Goal: Information Seeking & Learning: Learn about a topic

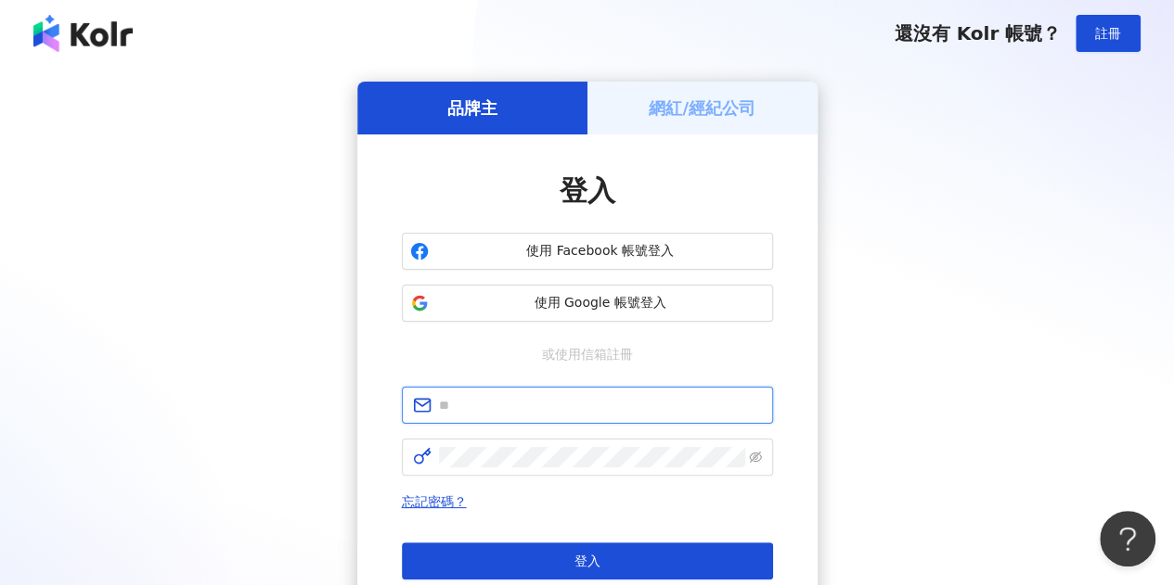
click at [532, 398] on input "text" at bounding box center [600, 405] width 323 height 20
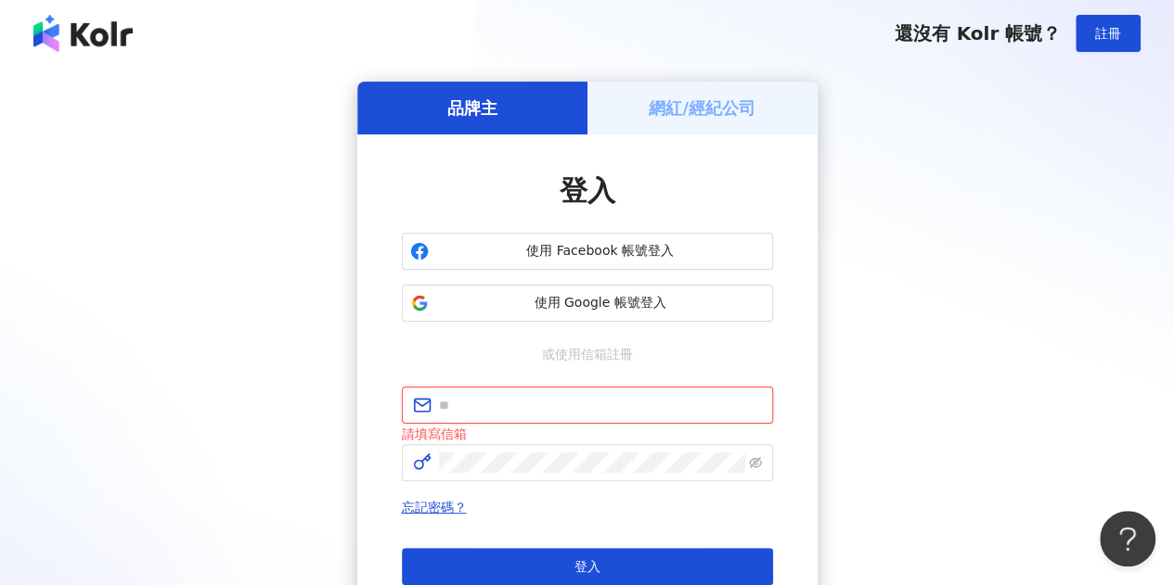
click at [534, 404] on input "text" at bounding box center [600, 405] width 323 height 20
type input "**********"
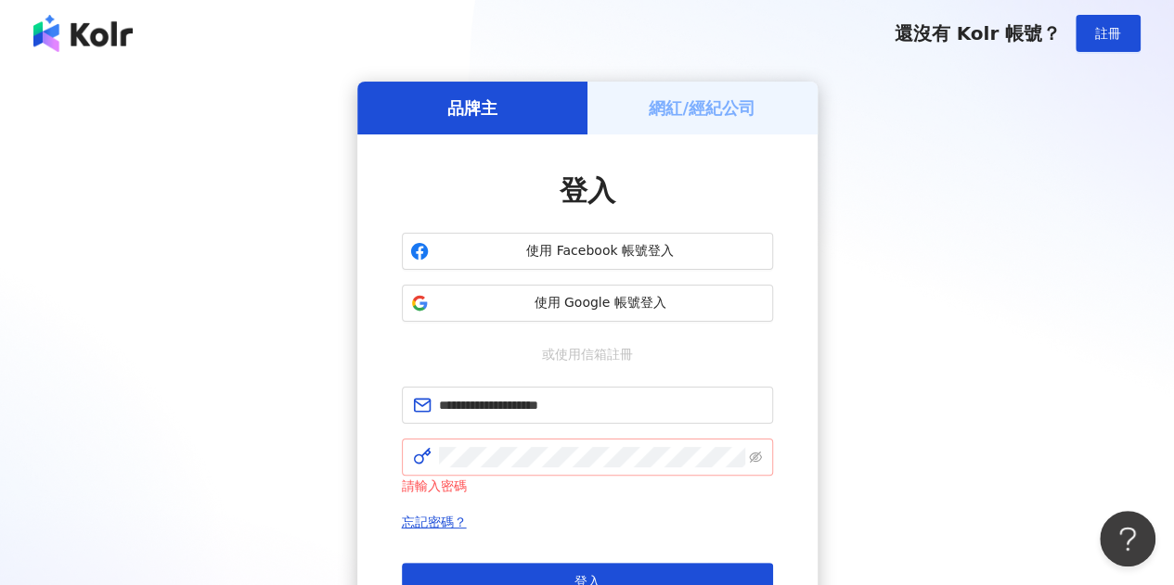
click at [563, 439] on span at bounding box center [587, 457] width 371 height 37
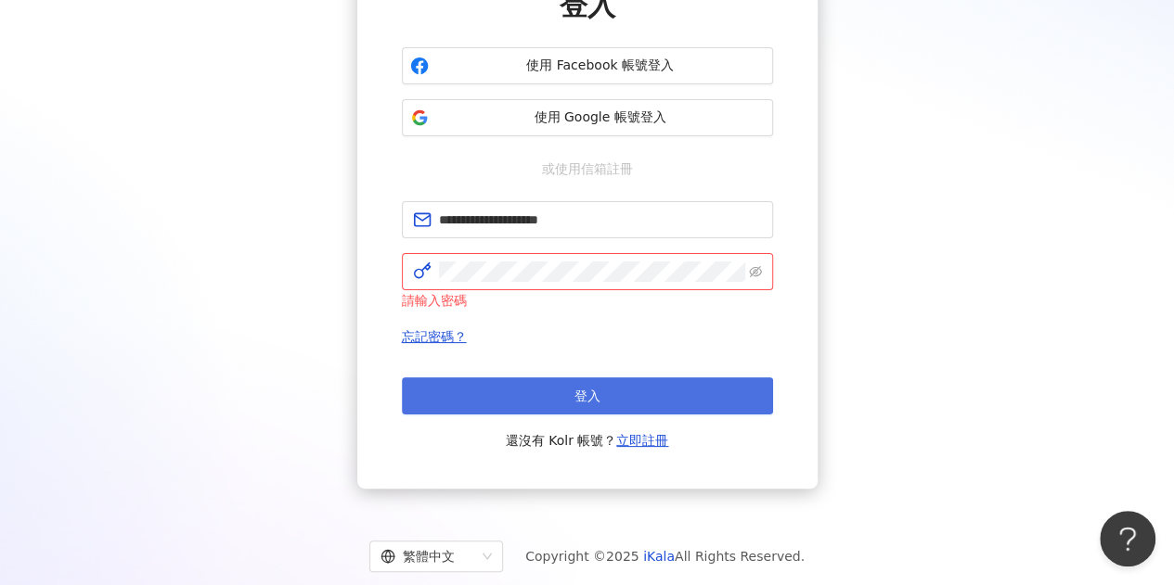
click at [573, 384] on button "登入" at bounding box center [587, 396] width 371 height 37
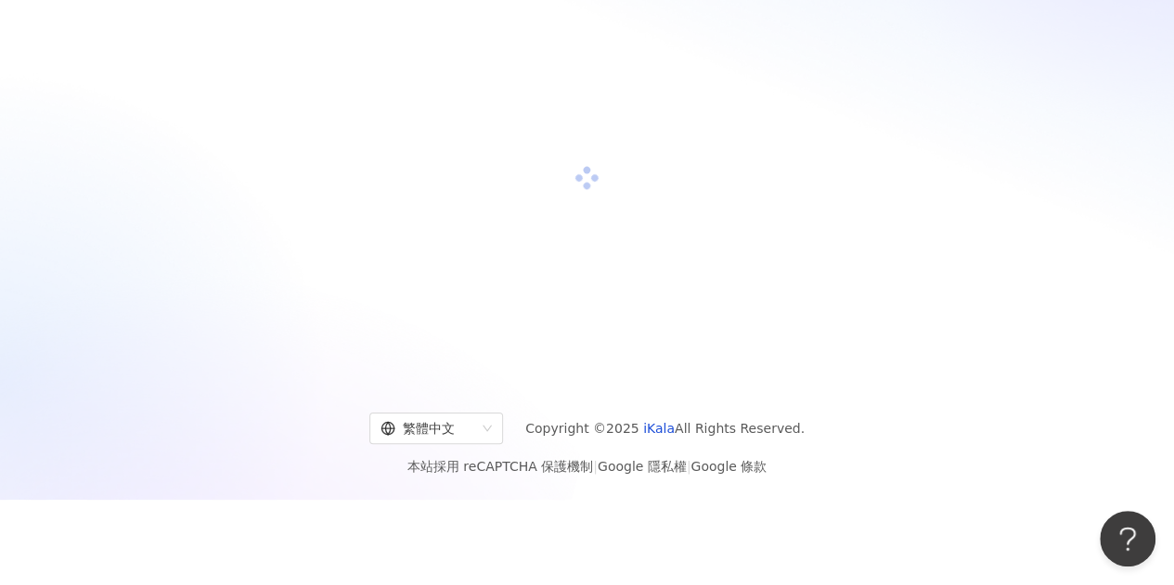
scroll to position [186, 0]
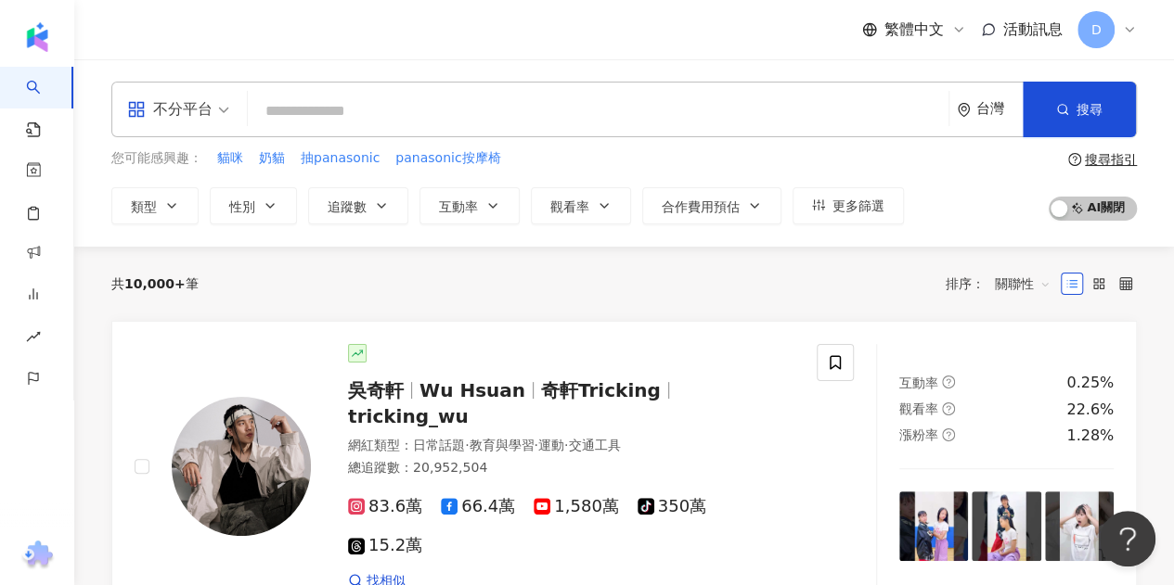
click at [399, 118] on input "search" at bounding box center [598, 111] width 686 height 35
click at [228, 105] on div "不分平台" at bounding box center [178, 110] width 122 height 54
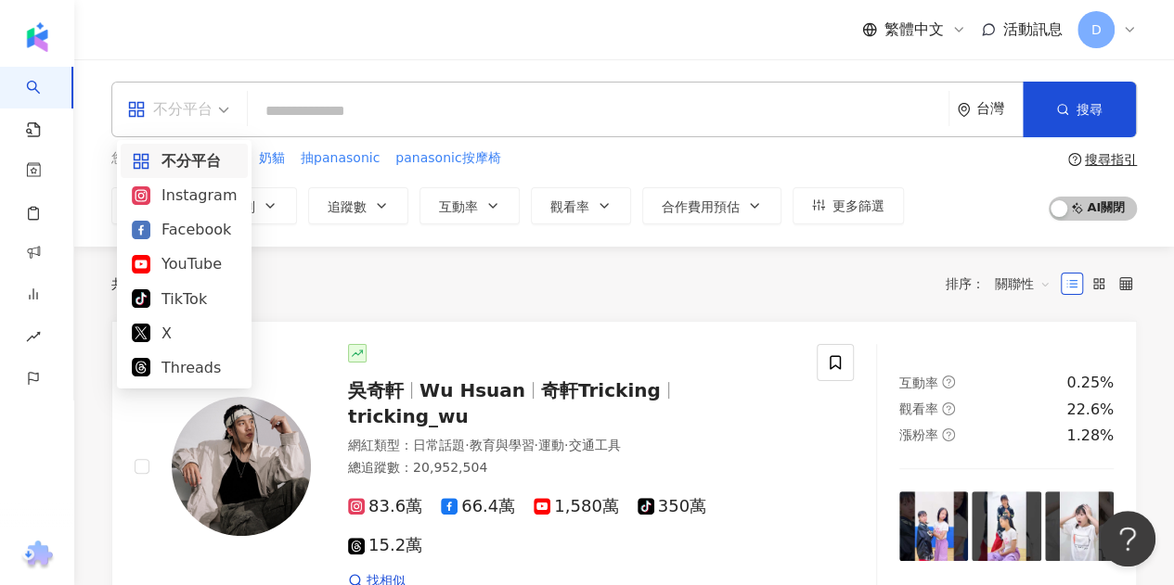
click at [347, 124] on input "search" at bounding box center [598, 111] width 686 height 35
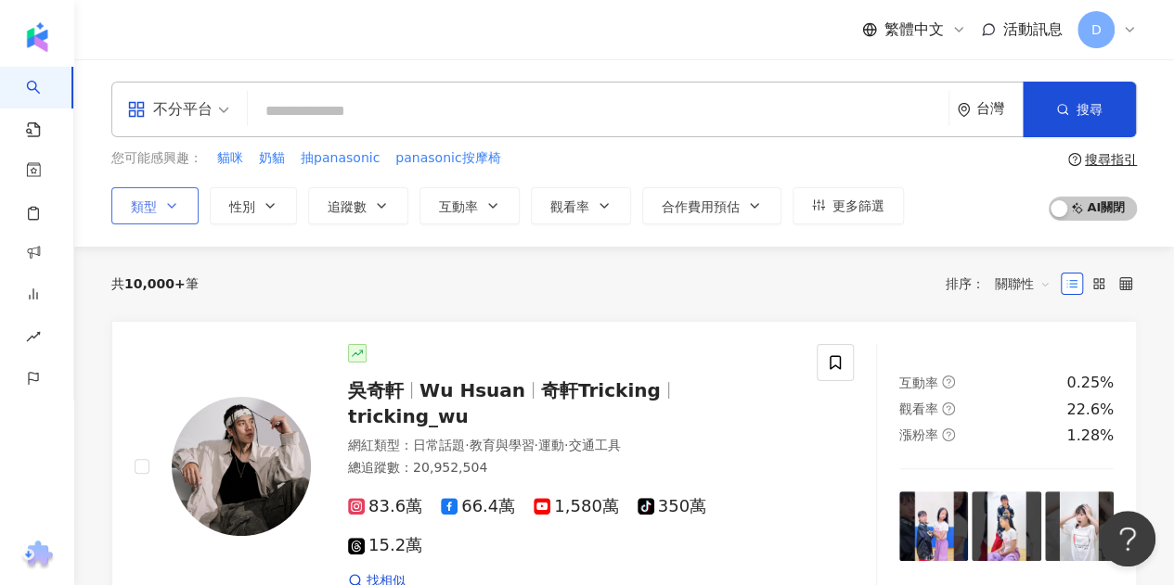
click at [176, 203] on icon "button" at bounding box center [171, 206] width 15 height 15
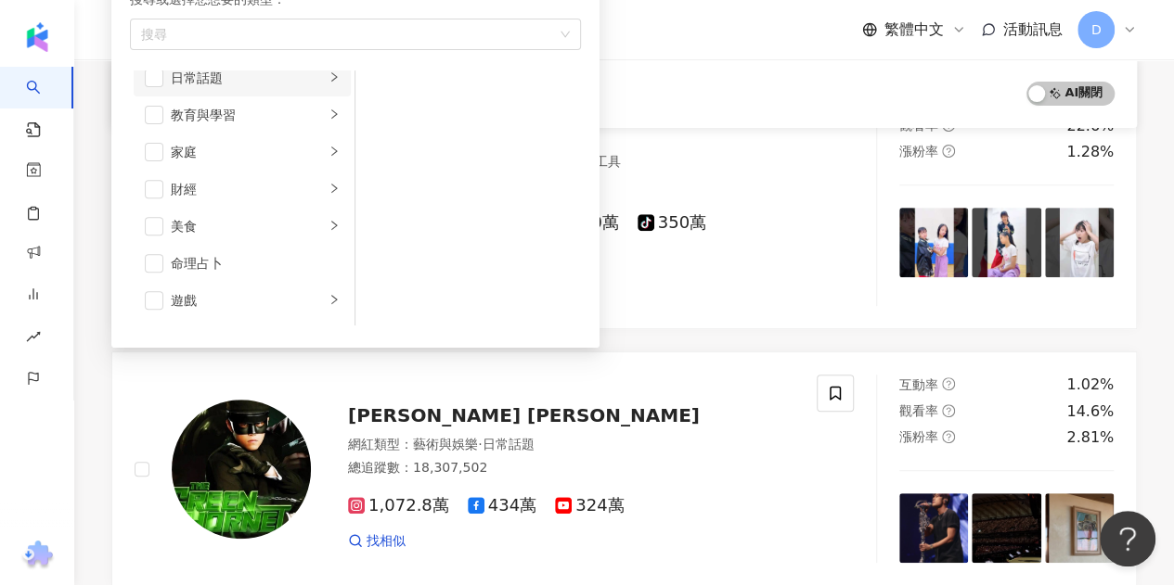
scroll to position [186, 0]
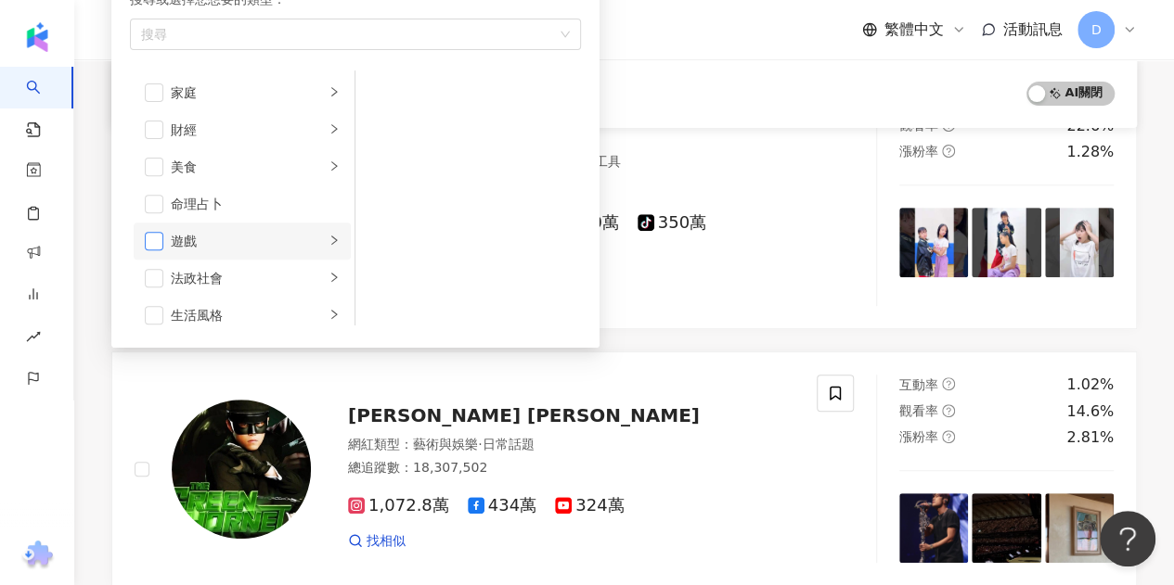
click at [154, 244] on span "button" at bounding box center [154, 241] width 19 height 19
click at [725, 94] on div "AI 開啟 AI 關閉" at bounding box center [624, 94] width 981 height 24
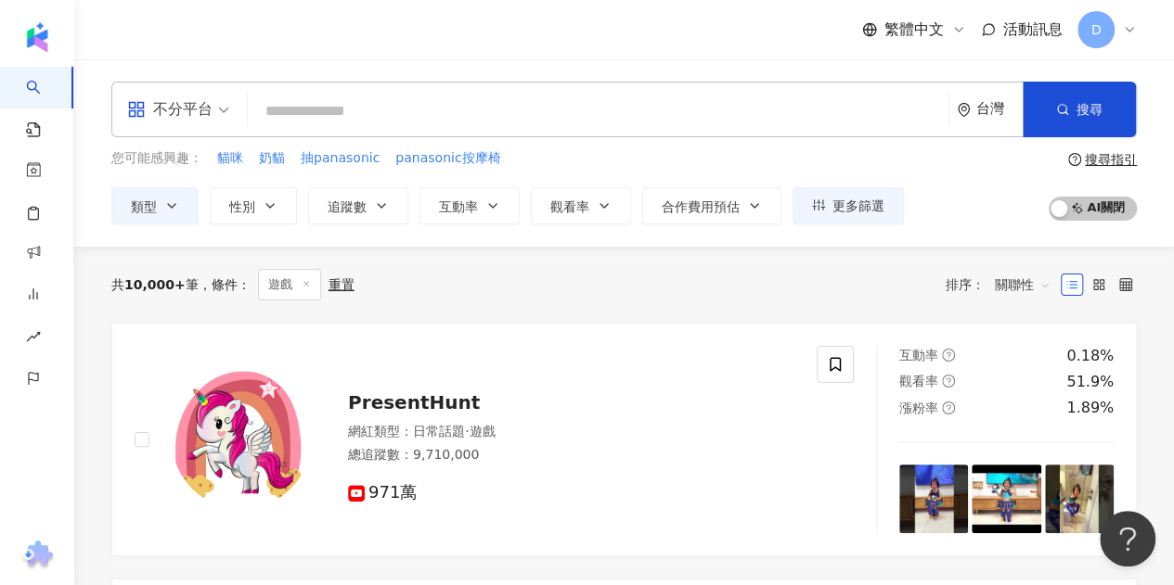
click at [403, 45] on div "繁體中文 活動訊息 D" at bounding box center [623, 29] width 1025 height 59
click at [171, 212] on icon "button" at bounding box center [171, 206] width 15 height 15
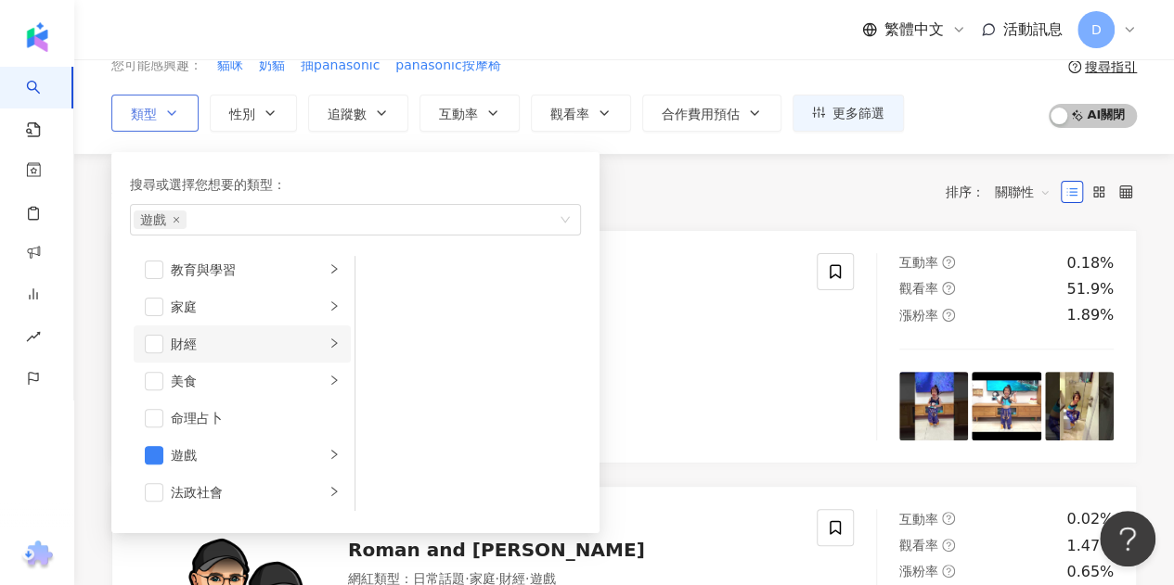
scroll to position [186, 0]
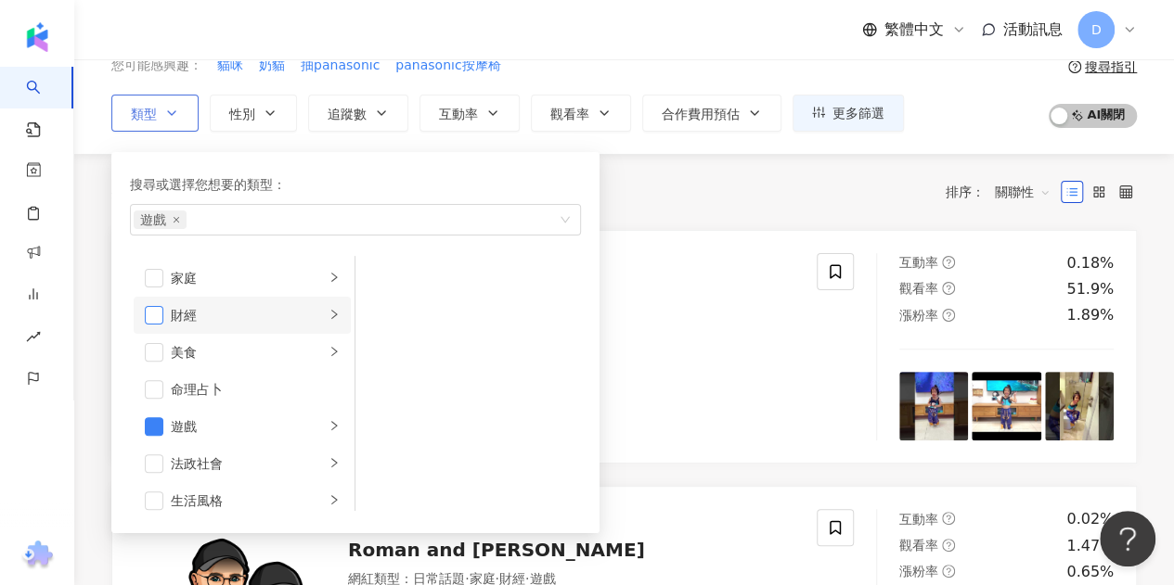
click at [151, 322] on span "button" at bounding box center [154, 315] width 19 height 19
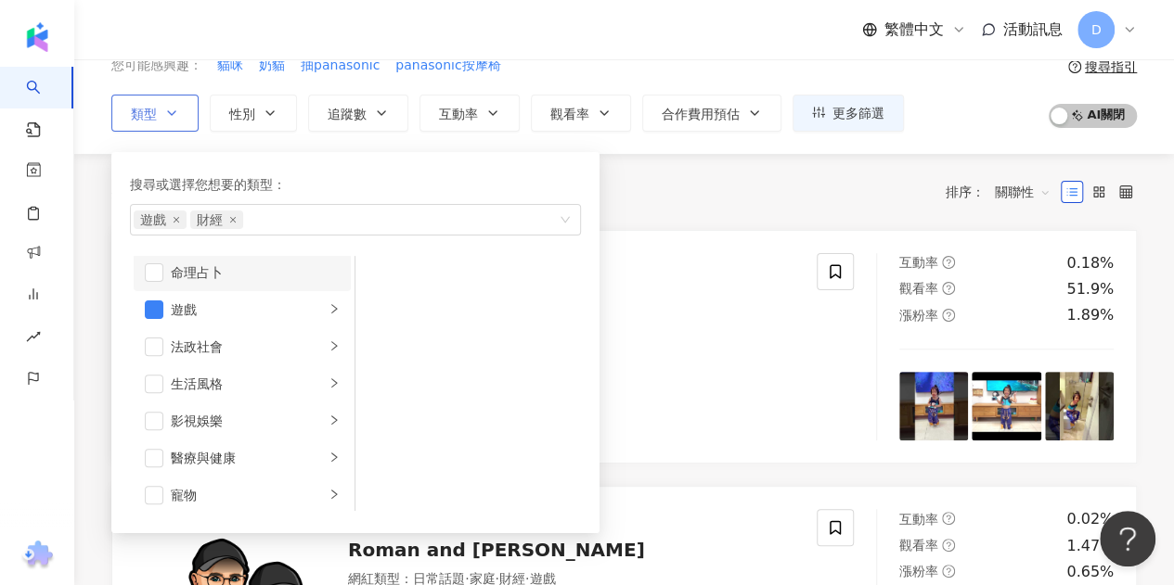
scroll to position [278, 0]
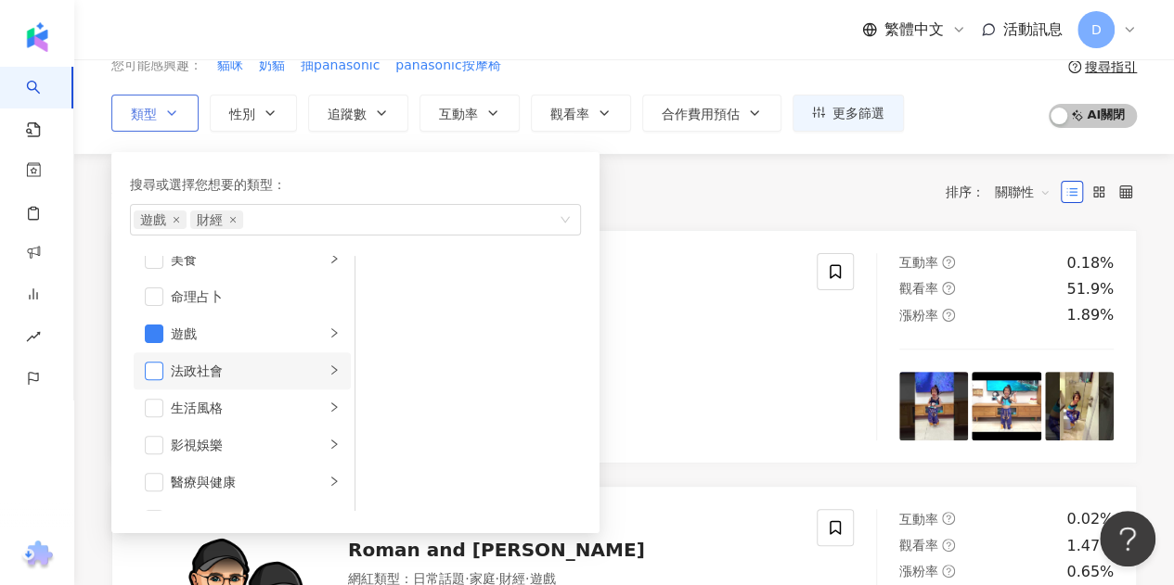
click at [162, 370] on span "button" at bounding box center [154, 371] width 19 height 19
click at [160, 402] on span "button" at bounding box center [154, 408] width 19 height 19
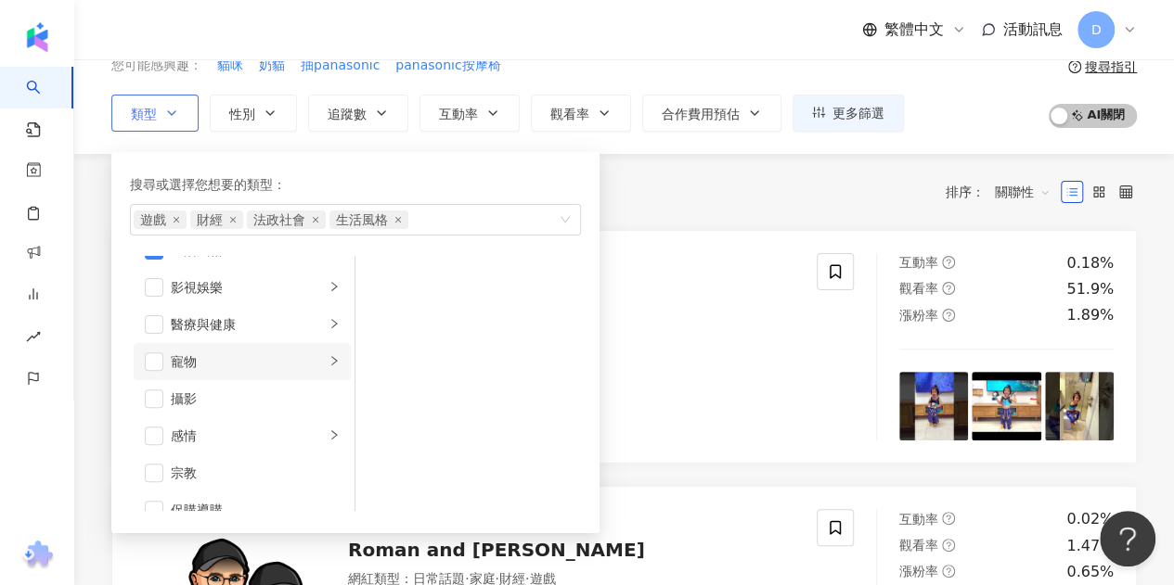
scroll to position [464, 0]
click at [160, 330] on span "button" at bounding box center [154, 334] width 19 height 19
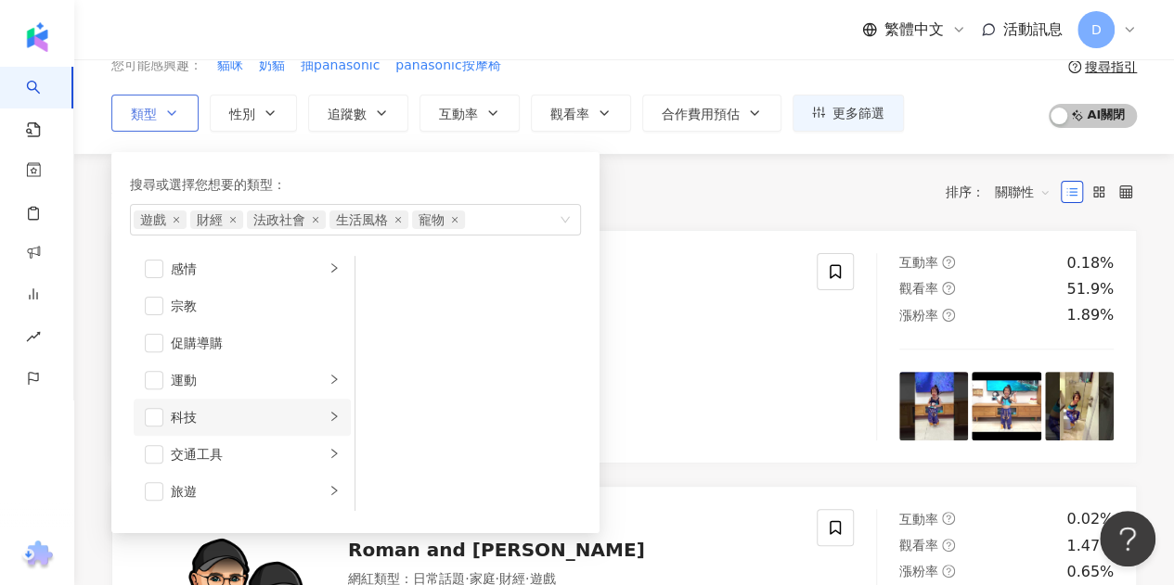
scroll to position [642, 0]
click at [707, 205] on div "共 10,000+ 筆 條件 ： 遊戲 重置 排序： 關聯性" at bounding box center [623, 192] width 1025 height 32
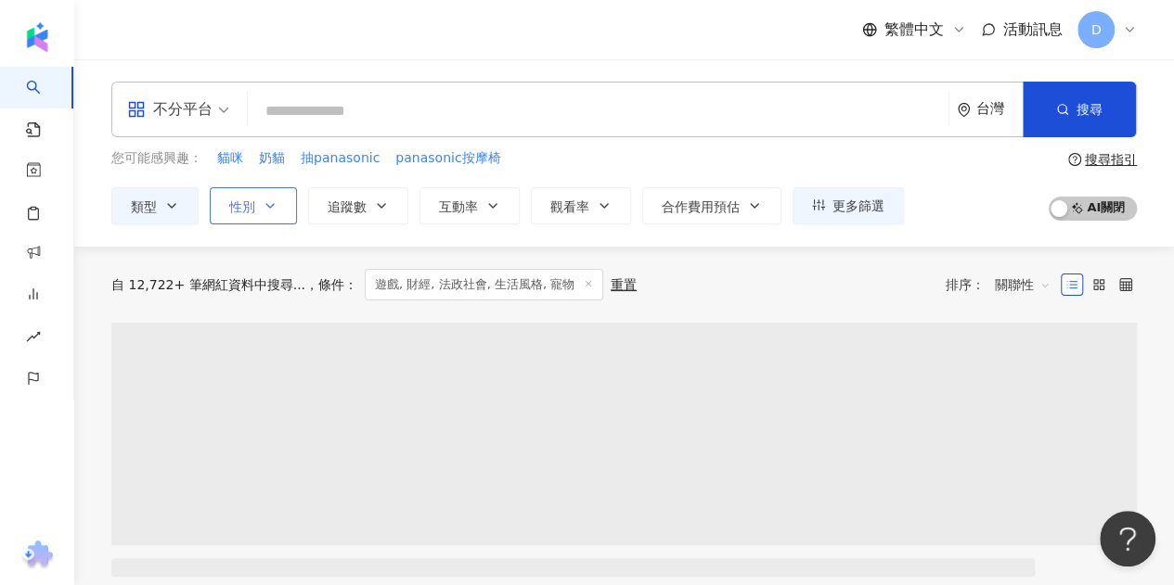
click at [230, 200] on span "性別" at bounding box center [242, 206] width 26 height 15
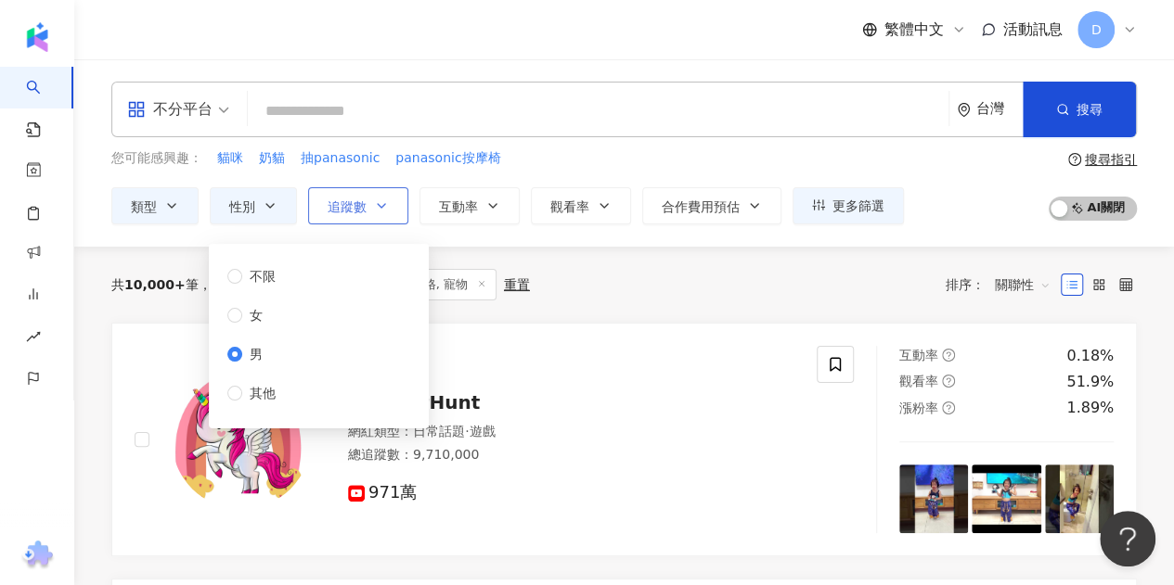
click at [380, 201] on icon "button" at bounding box center [381, 206] width 15 height 15
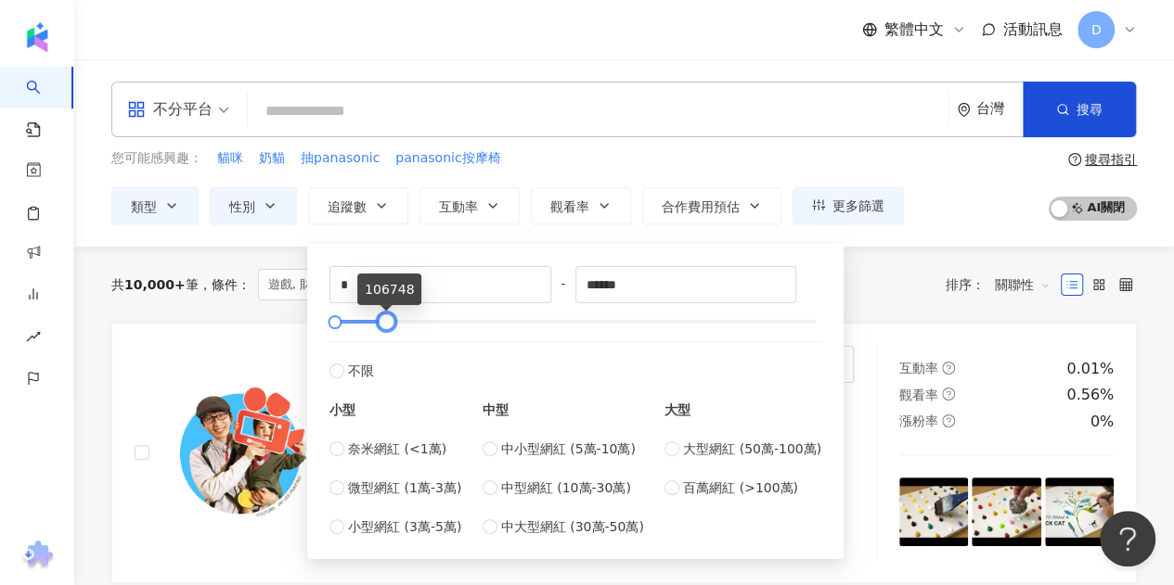
type input "******"
drag, startPoint x: 807, startPoint y: 326, endPoint x: 388, endPoint y: 329, distance: 419.3
click at [388, 327] on div at bounding box center [575, 321] width 481 height 11
type input "*****"
drag, startPoint x: 340, startPoint y: 320, endPoint x: 366, endPoint y: 327, distance: 26.1
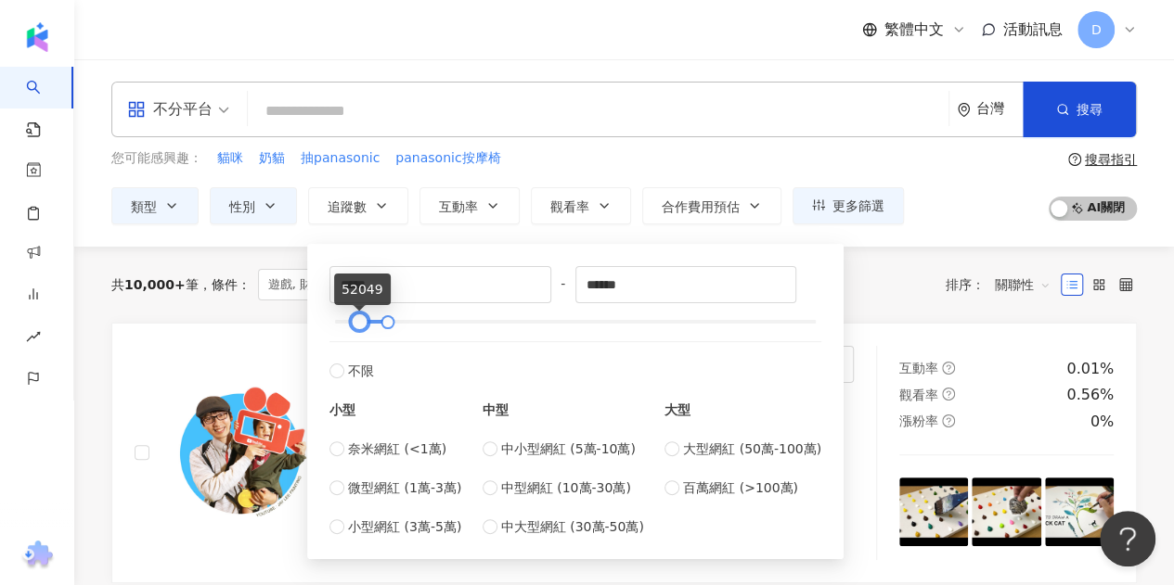
click at [365, 327] on div at bounding box center [359, 322] width 10 height 10
drag, startPoint x: 390, startPoint y: 324, endPoint x: 412, endPoint y: 329, distance: 22.9
click at [412, 327] on div at bounding box center [409, 322] width 10 height 10
type input "******"
drag, startPoint x: 412, startPoint y: 329, endPoint x: 424, endPoint y: 329, distance: 12.1
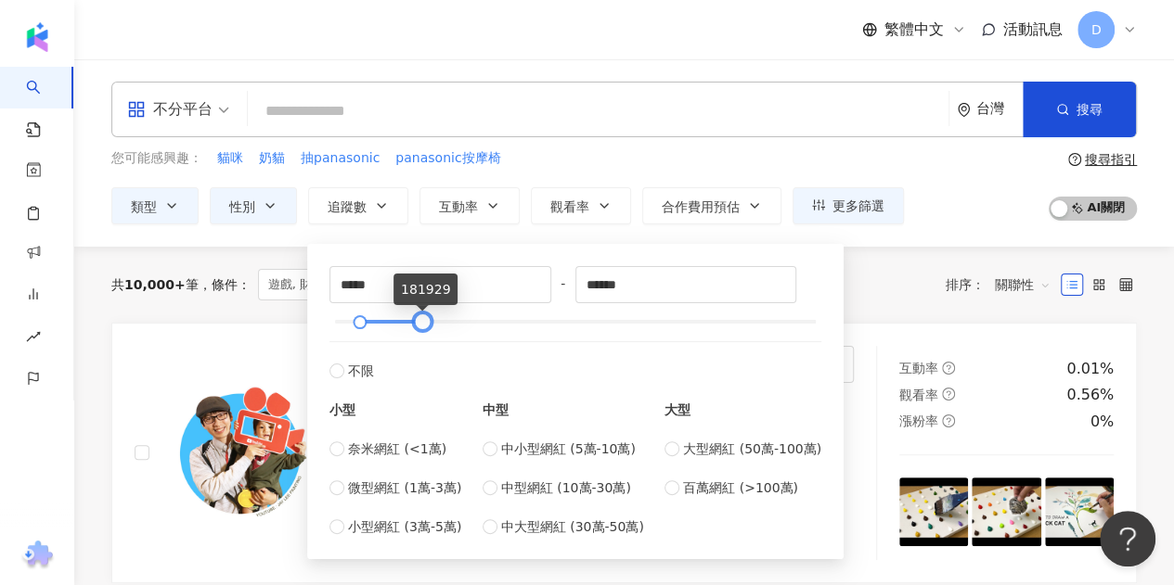
click at [424, 327] on div at bounding box center [422, 322] width 10 height 10
click at [629, 334] on div "***** - ****** 不限 小型 奈米網紅 (<1萬) 微型網紅 (1萬-3萬) 小型網紅 (3萬-5萬) 中型 中小型網紅 (5萬-10萬) 中型網…" at bounding box center [575, 401] width 492 height 271
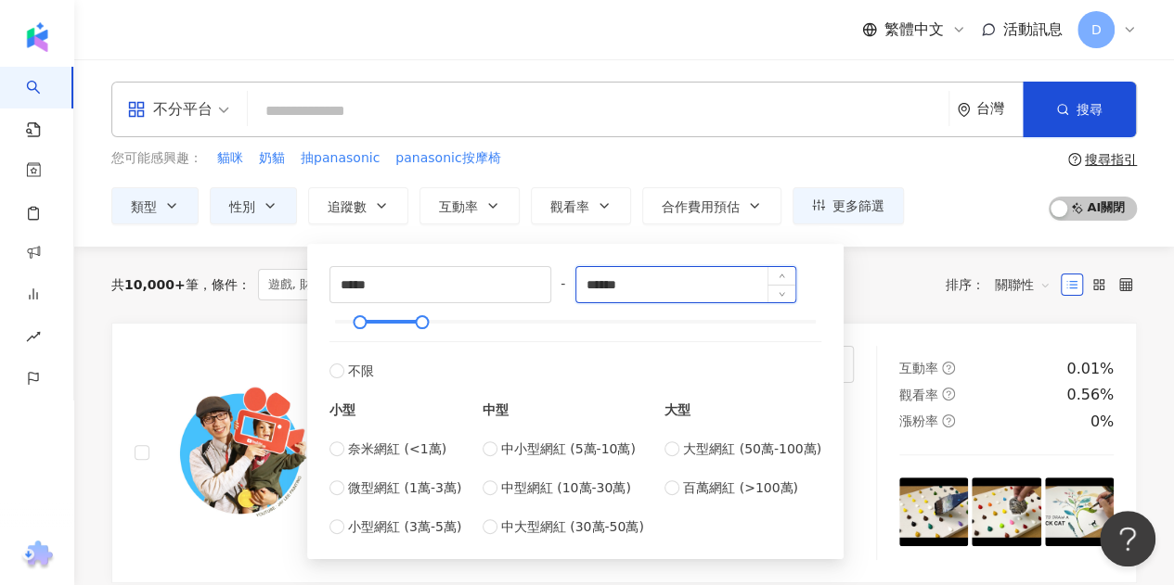
click at [604, 283] on input "******" at bounding box center [686, 284] width 220 height 35
click at [839, 326] on div "***** - ****** 不限 小型 奈米網紅 (<1萬) 微型網紅 (1萬-3萬) 小型網紅 (3萬-5萬) 中型 中小型網紅 (5萬-10萬) 中型網…" at bounding box center [575, 401] width 536 height 315
click at [867, 305] on div "共 10,000+ 筆 條件 ： 遊戲, 財經, 法政社會, 生活風格, 寵物 性別：男 重置 排序： 關聯性" at bounding box center [623, 285] width 1025 height 76
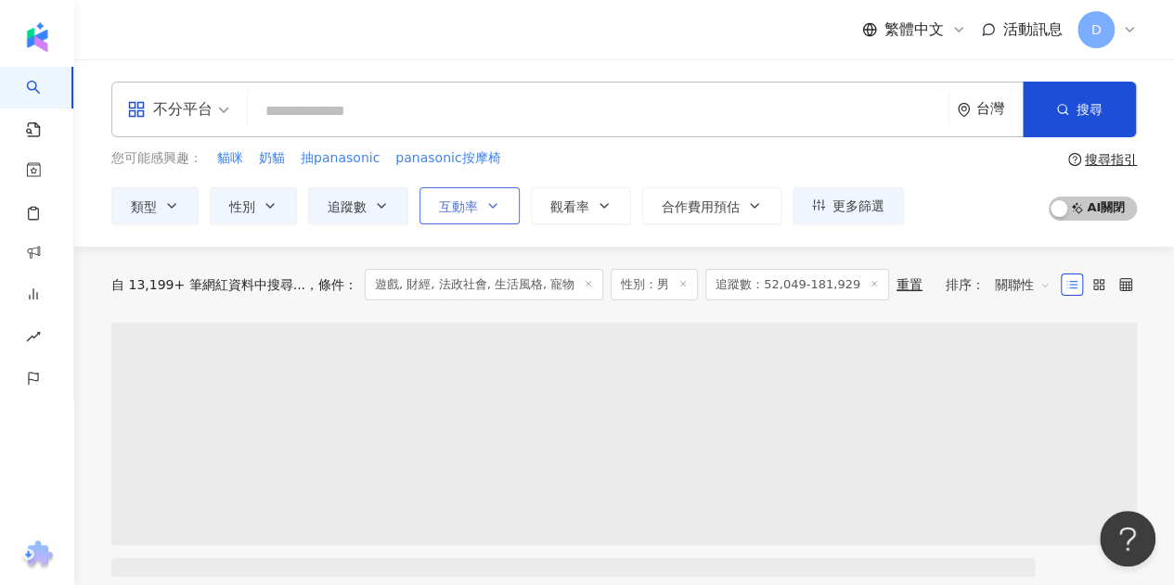
click at [477, 220] on button "互動率" at bounding box center [469, 205] width 100 height 37
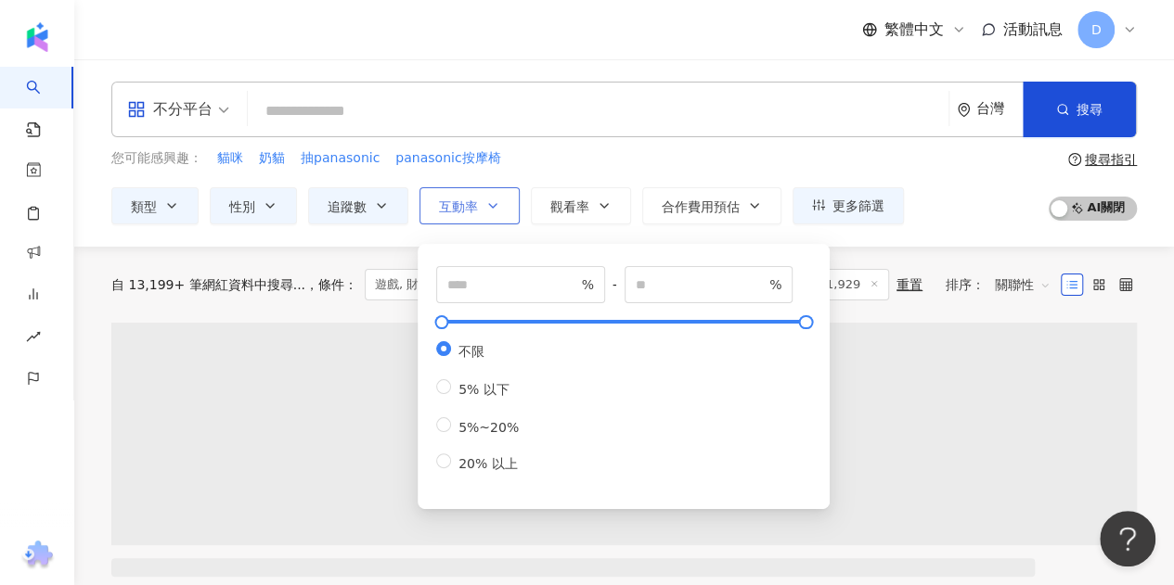
click at [497, 200] on button "互動率" at bounding box center [469, 205] width 100 height 37
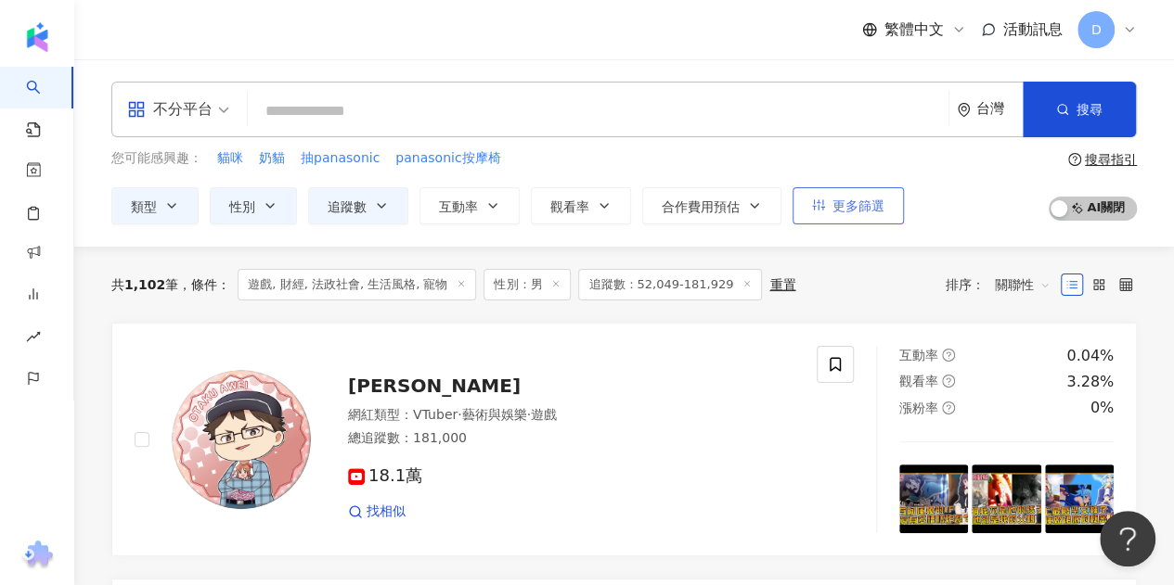
click at [826, 201] on button "更多篩選" at bounding box center [847, 205] width 111 height 37
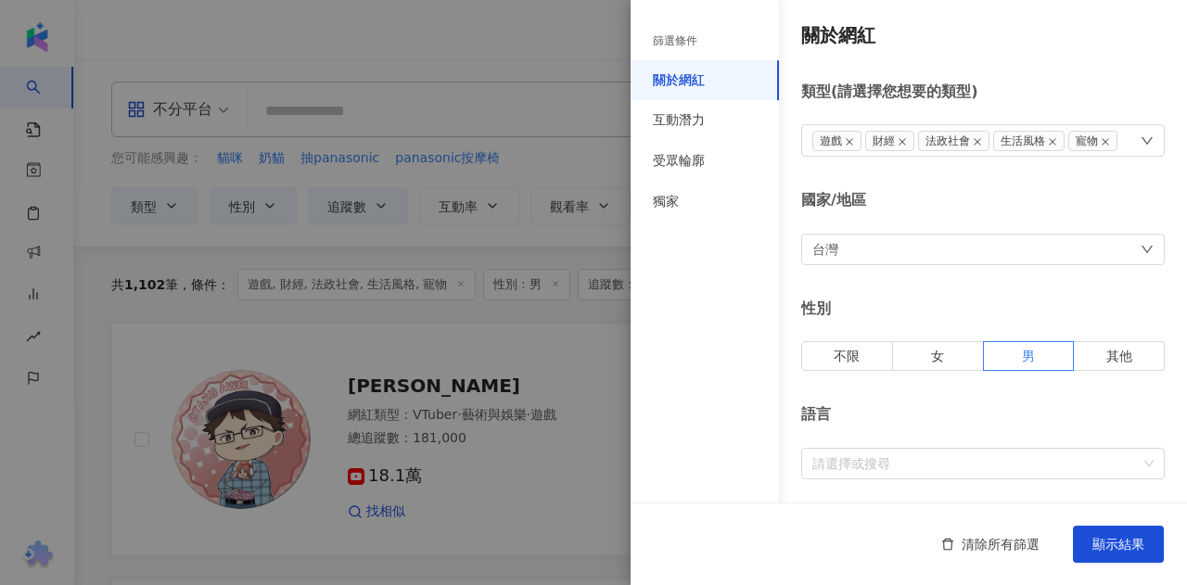
click at [510, 307] on div at bounding box center [593, 292] width 1187 height 585
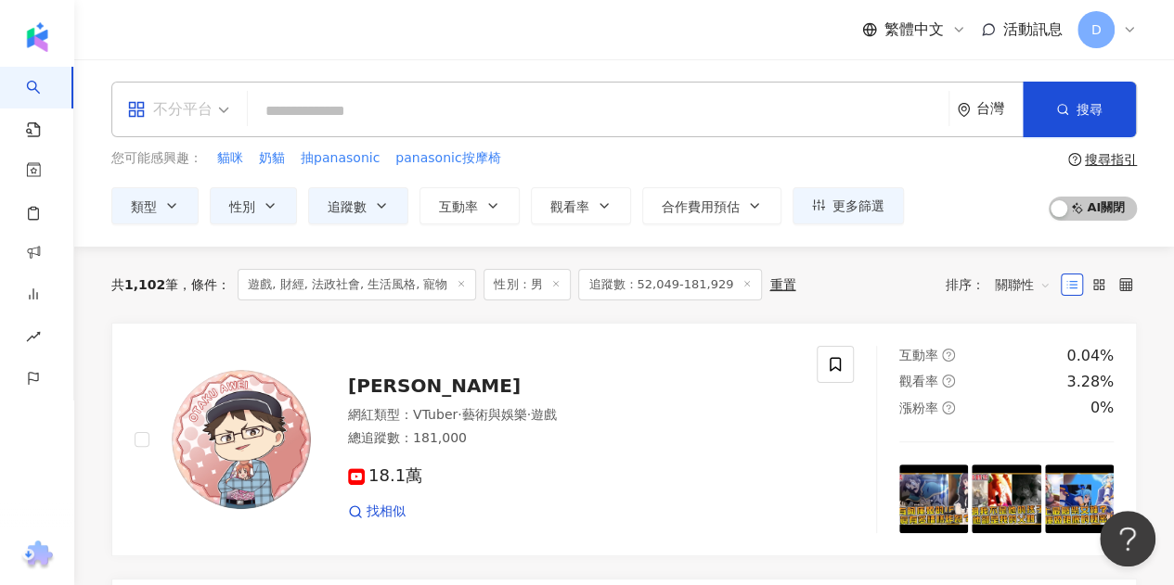
click at [209, 112] on div "不分平台" at bounding box center [169, 110] width 85 height 30
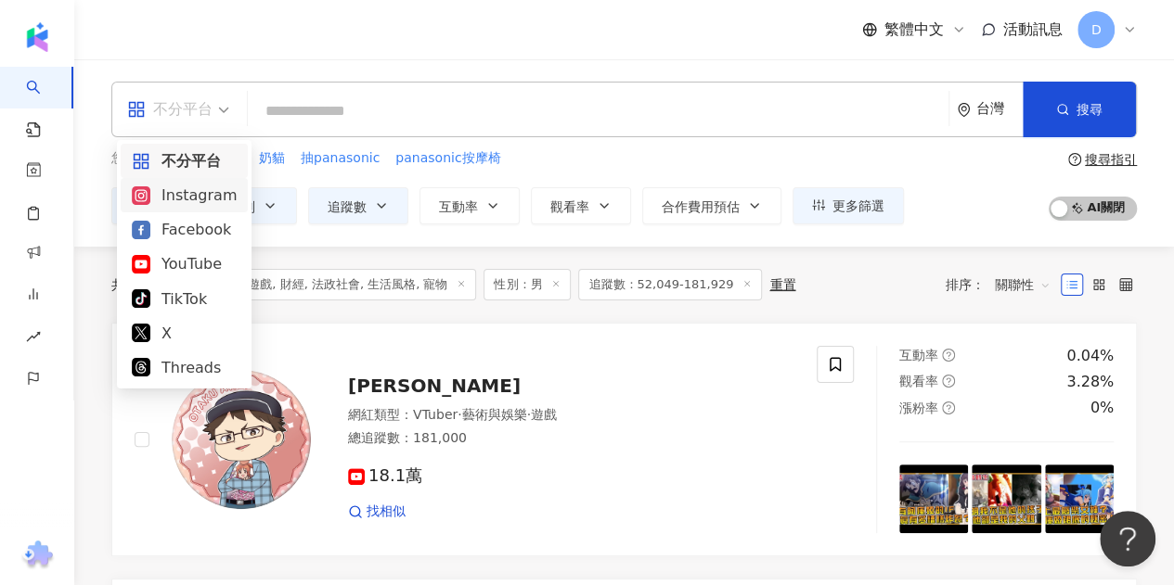
click at [160, 194] on div "Instagram" at bounding box center [184, 195] width 105 height 23
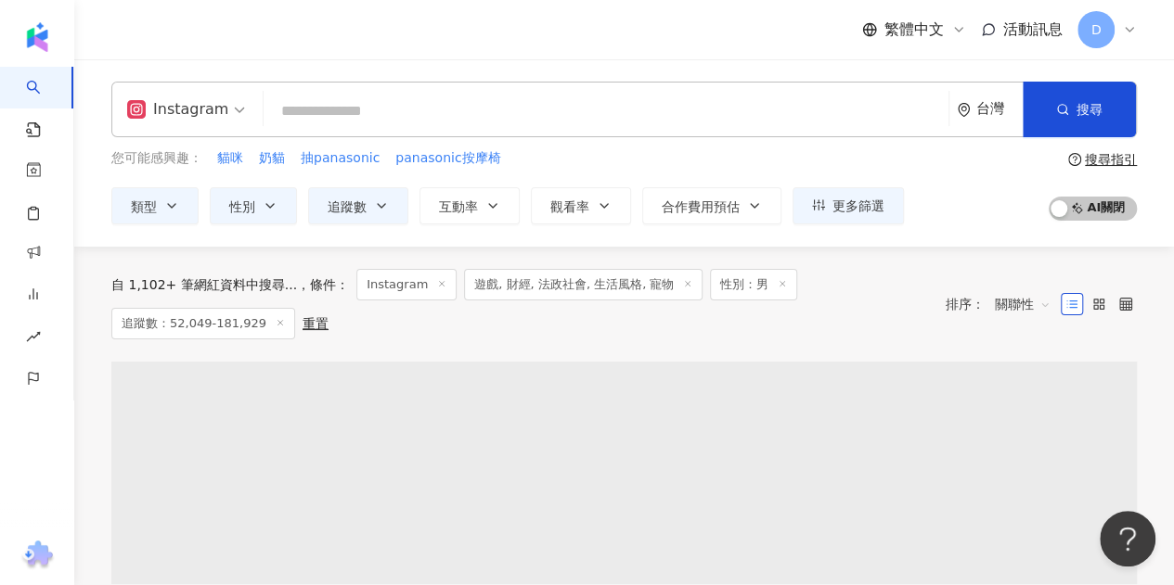
click at [216, 108] on div "Instagram" at bounding box center [177, 110] width 101 height 30
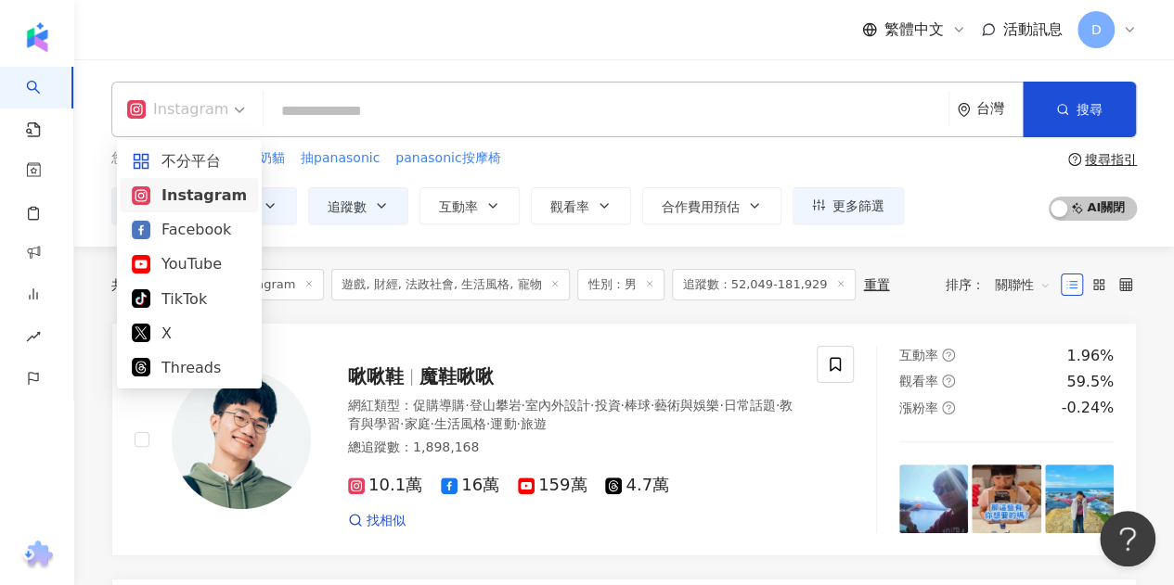
click at [380, 125] on input "search" at bounding box center [606, 111] width 670 height 35
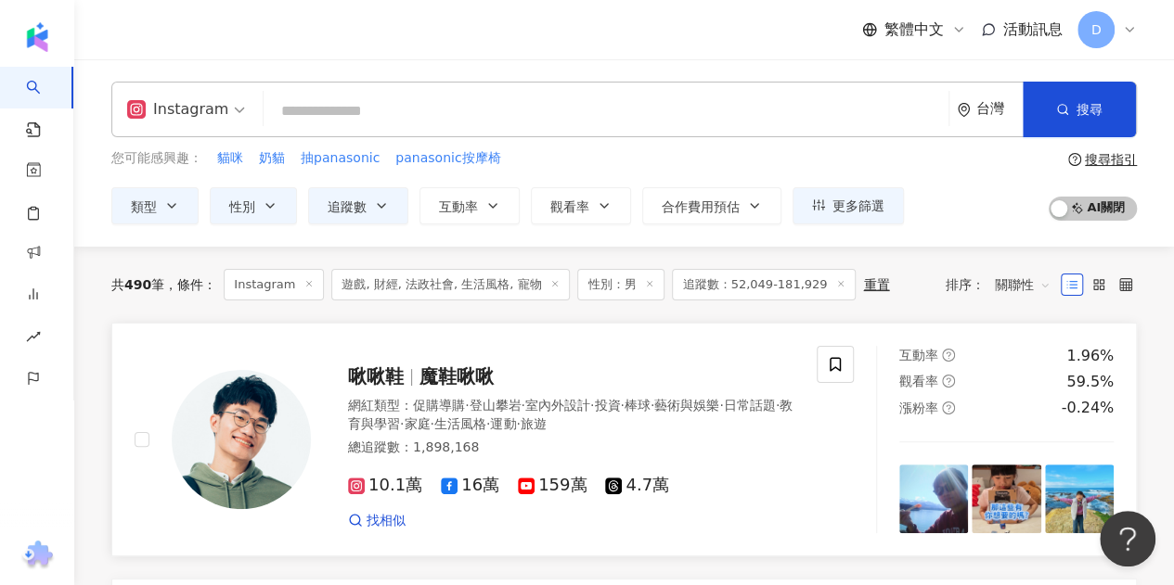
click at [390, 323] on link "啾啾鞋 魔鞋啾啾 網紅類型 ： 促購導購 · 登山攀岩 · 室內外設計 · 投資 · 棒球 · 藝術與娛樂 · 日常話題 · 教育與學習 · 家庭 · 生活風…" at bounding box center [623, 440] width 1025 height 235
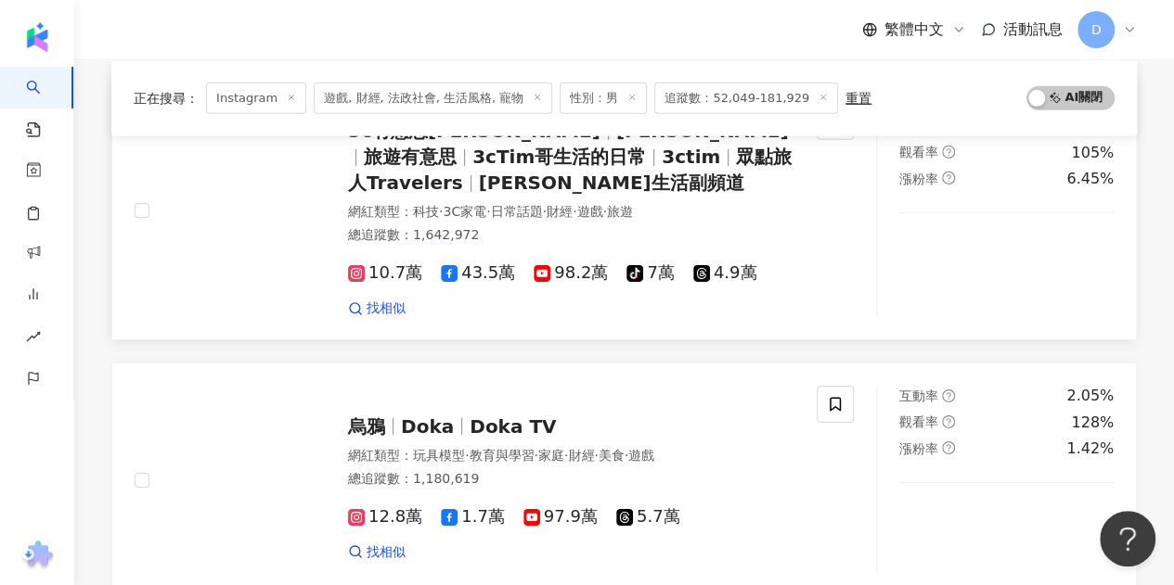
scroll to position [2783, 0]
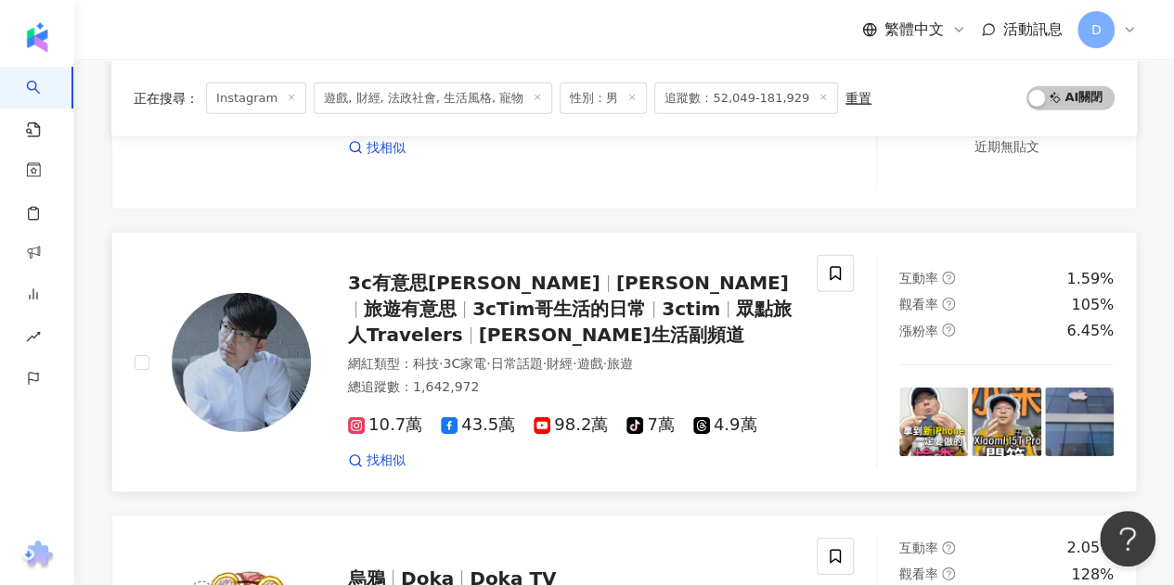
click at [661, 298] on span "3ctim" at bounding box center [690, 309] width 58 height 22
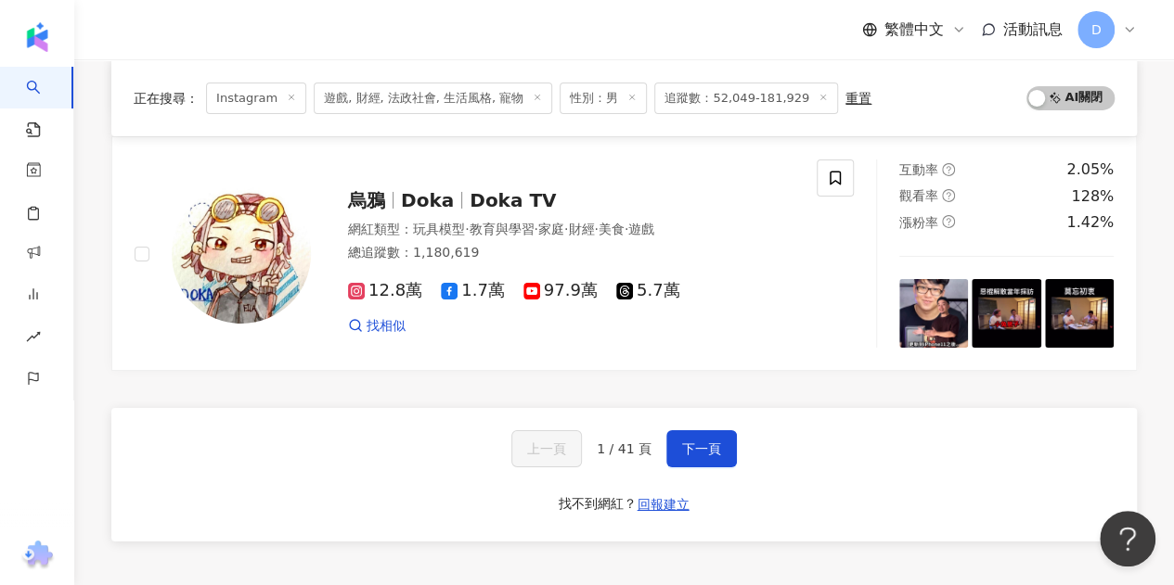
scroll to position [3308, 0]
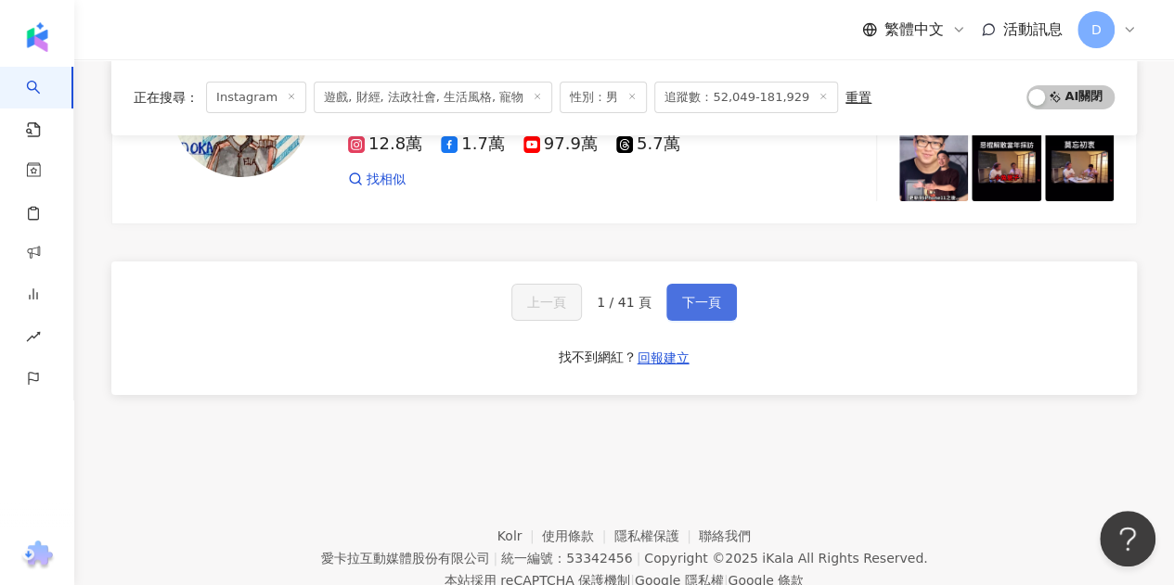
click at [682, 295] on span "下一頁" at bounding box center [701, 302] width 39 height 15
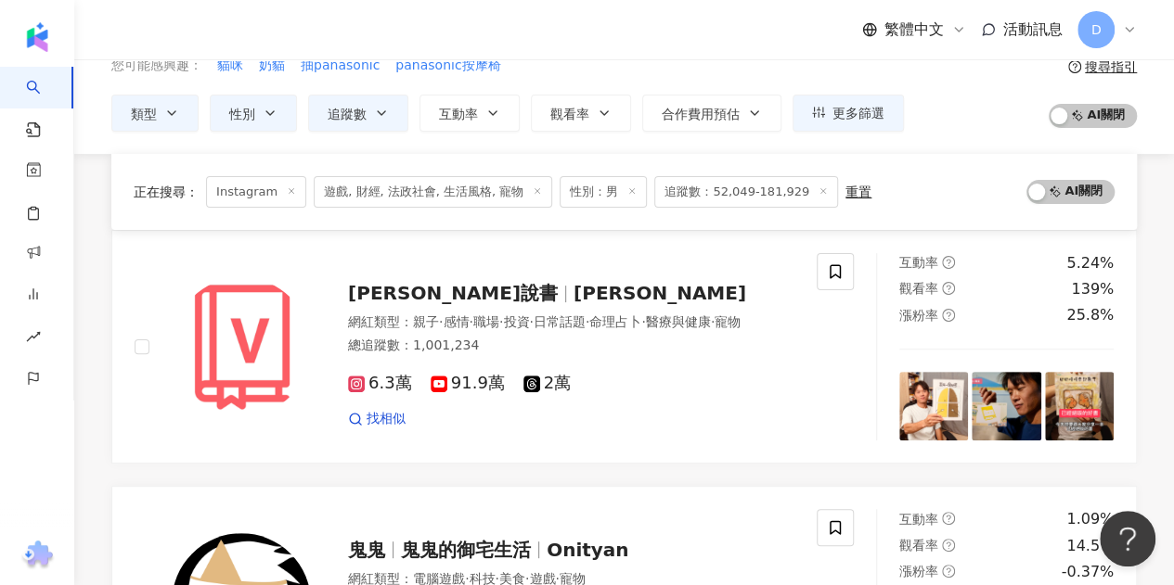
scroll to position [557, 0]
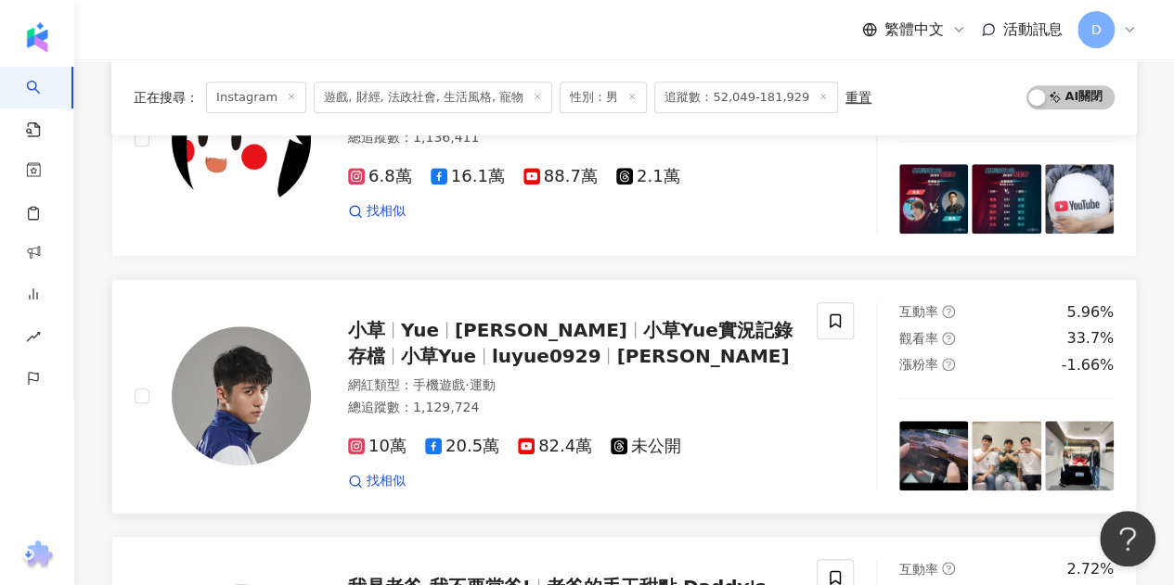
click at [459, 335] on span "盧子賢" at bounding box center [541, 330] width 173 height 22
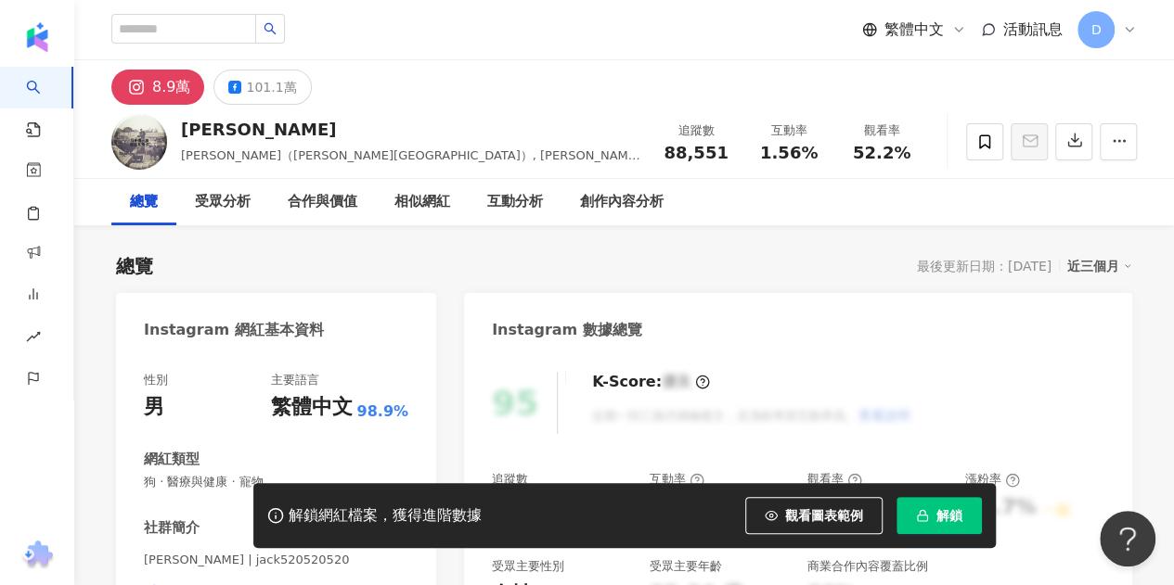
click at [673, 257] on div "總覽 最後更新日期：2025/9/23 近三個月" at bounding box center [624, 266] width 1016 height 26
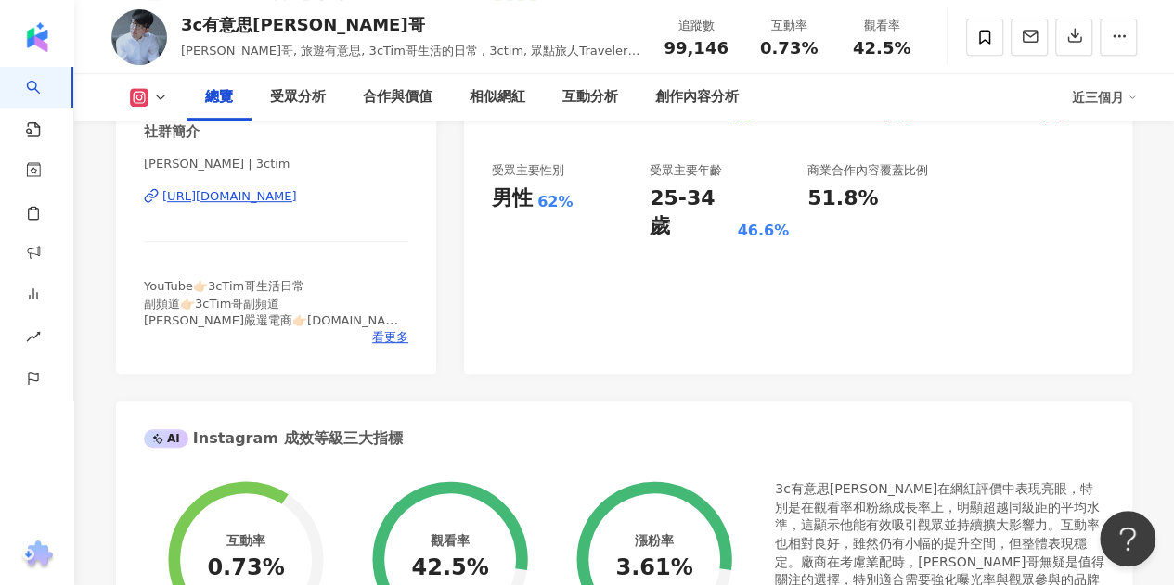
scroll to position [371, 0]
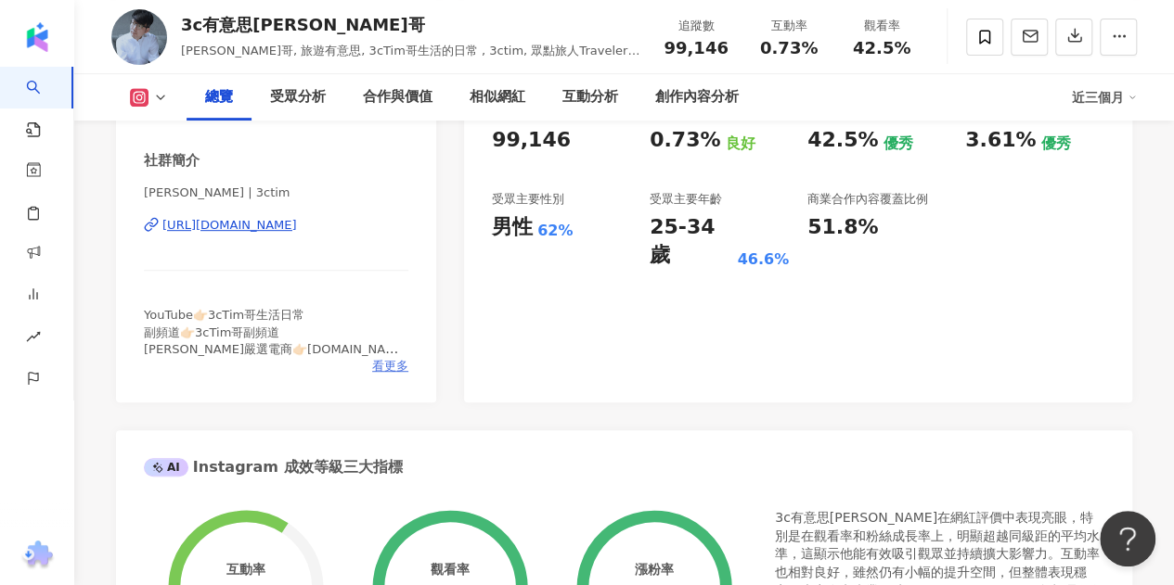
click at [383, 375] on span "看更多" at bounding box center [390, 366] width 36 height 17
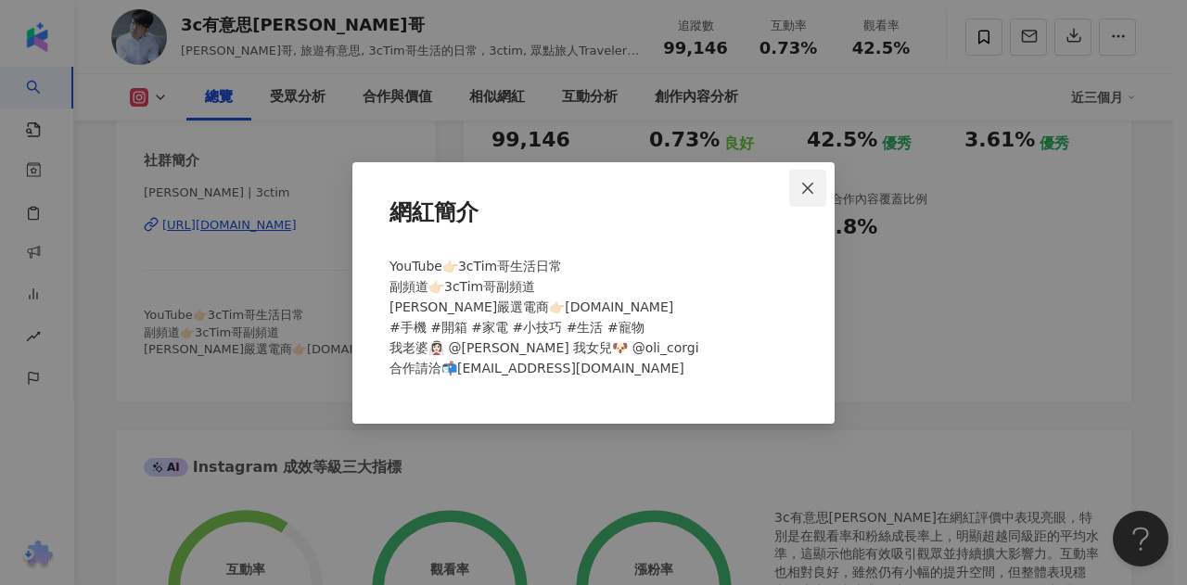
click at [805, 186] on icon "close" at bounding box center [807, 188] width 11 height 11
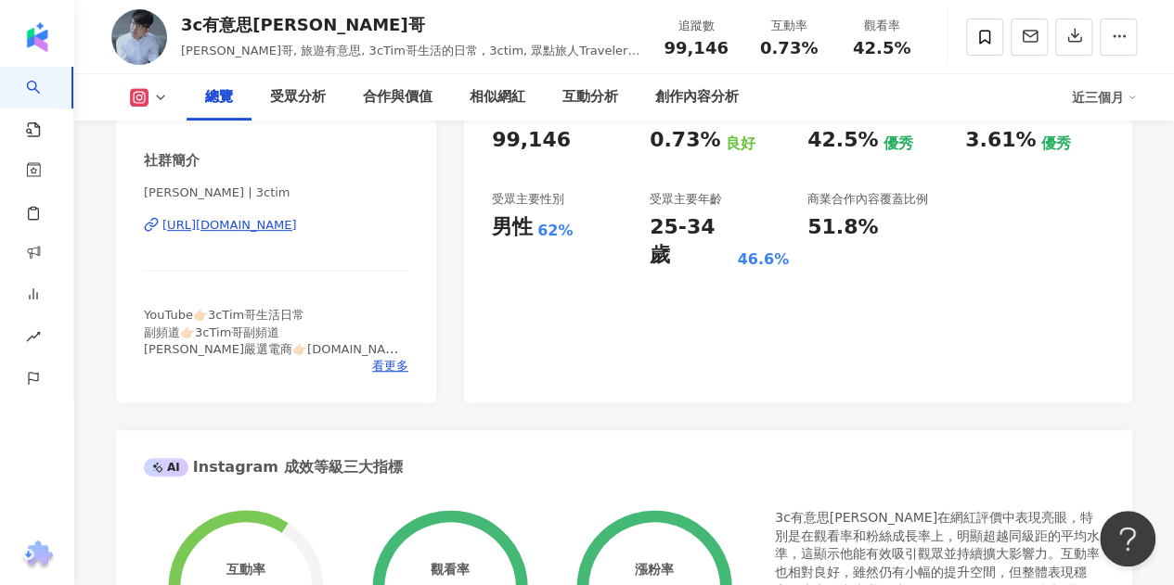
scroll to position [0, 0]
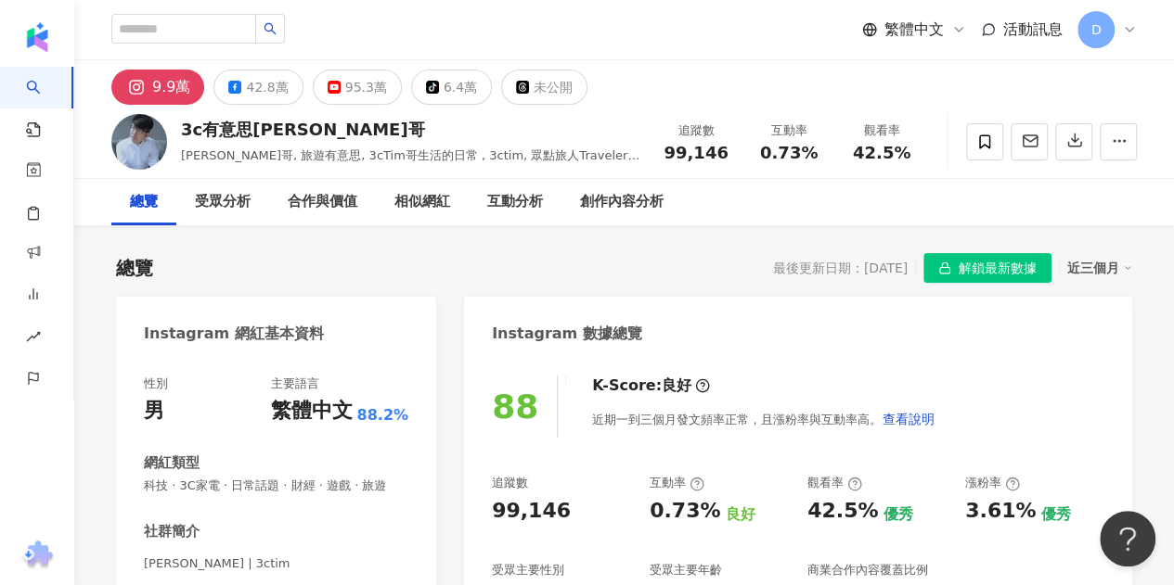
drag, startPoint x: 344, startPoint y: 92, endPoint x: 428, endPoint y: 58, distance: 89.9
click at [428, 58] on div "繁體中文 活動訊息 D" at bounding box center [623, 29] width 1025 height 59
click at [417, 202] on div "相似網紅" at bounding box center [422, 202] width 56 height 22
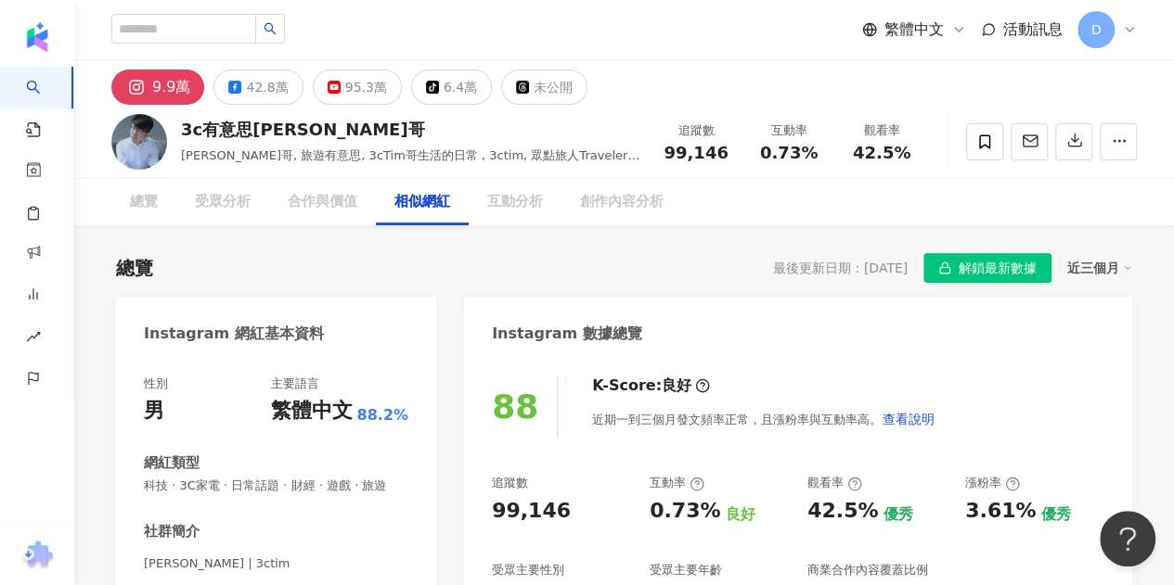
scroll to position [3006, 0]
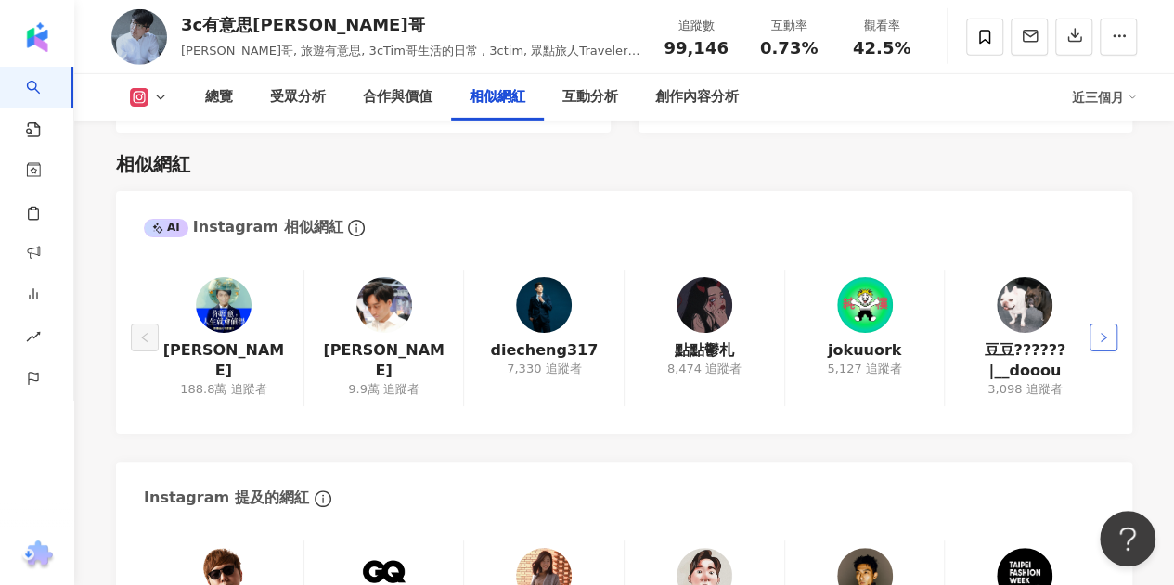
click at [1098, 324] on button "button" at bounding box center [1103, 338] width 28 height 28
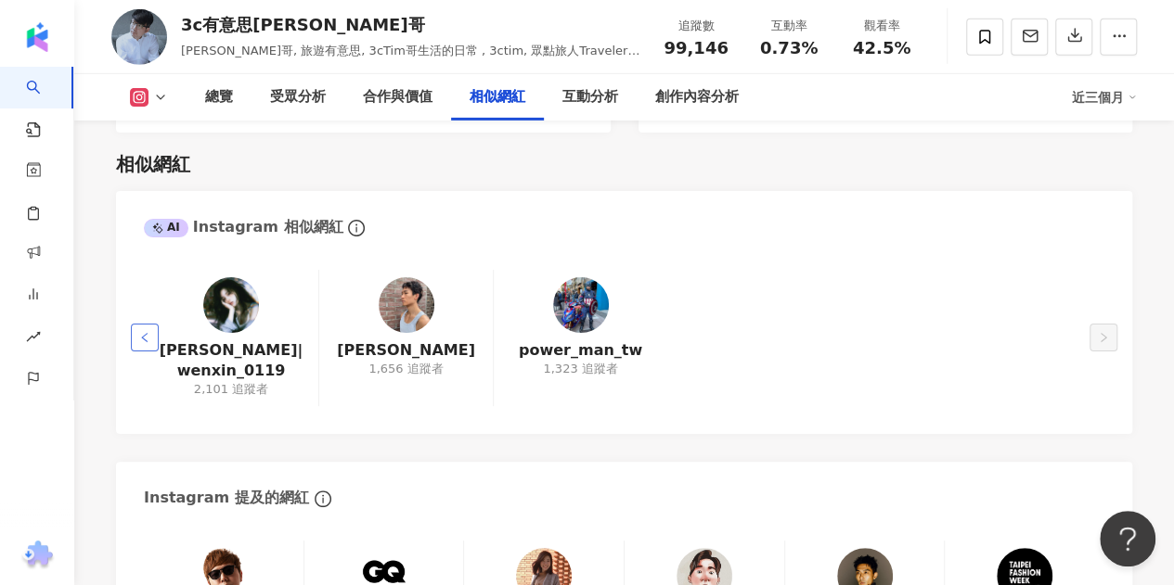
click at [139, 324] on button "button" at bounding box center [145, 338] width 28 height 28
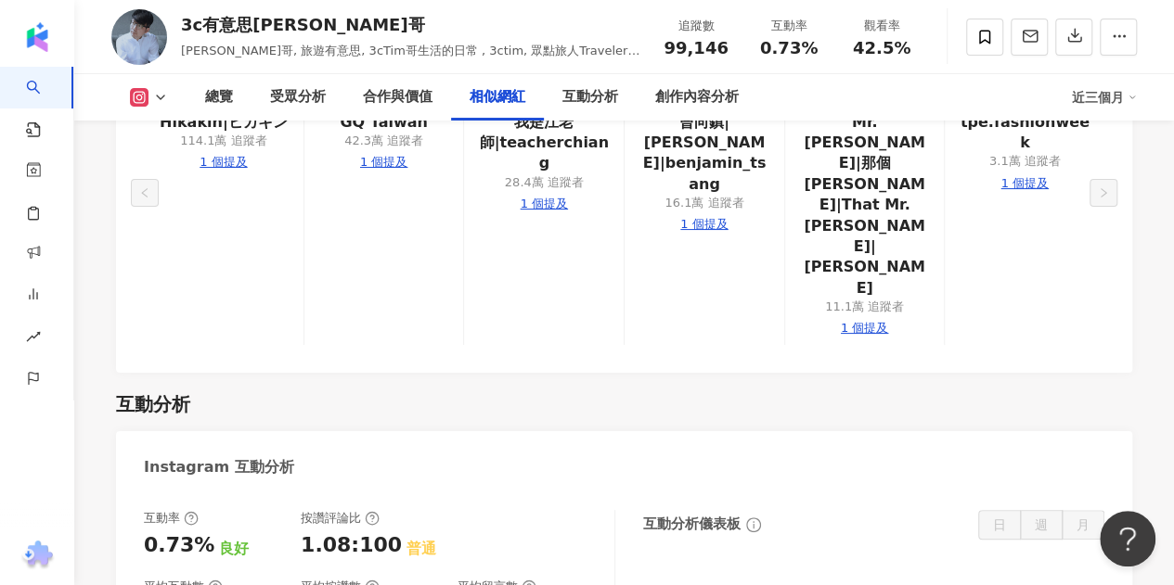
scroll to position [3377, 0]
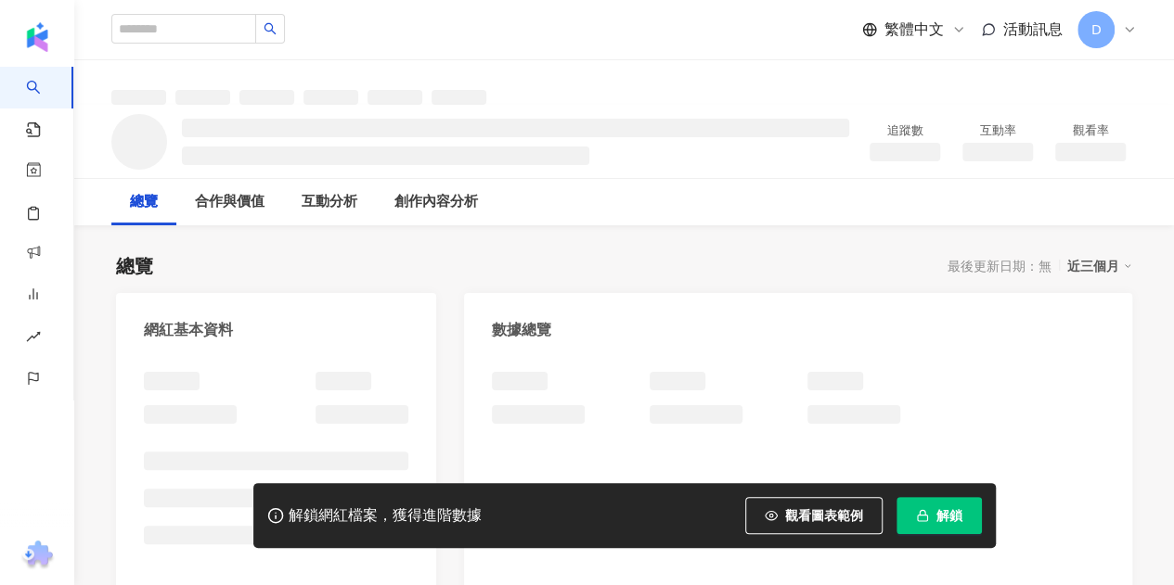
click at [943, 537] on div "解鎖網紅檔案，獲得進階數據 觀看圖表範例 解鎖" at bounding box center [624, 515] width 742 height 65
click at [939, 533] on button "解鎖" at bounding box center [938, 515] width 85 height 37
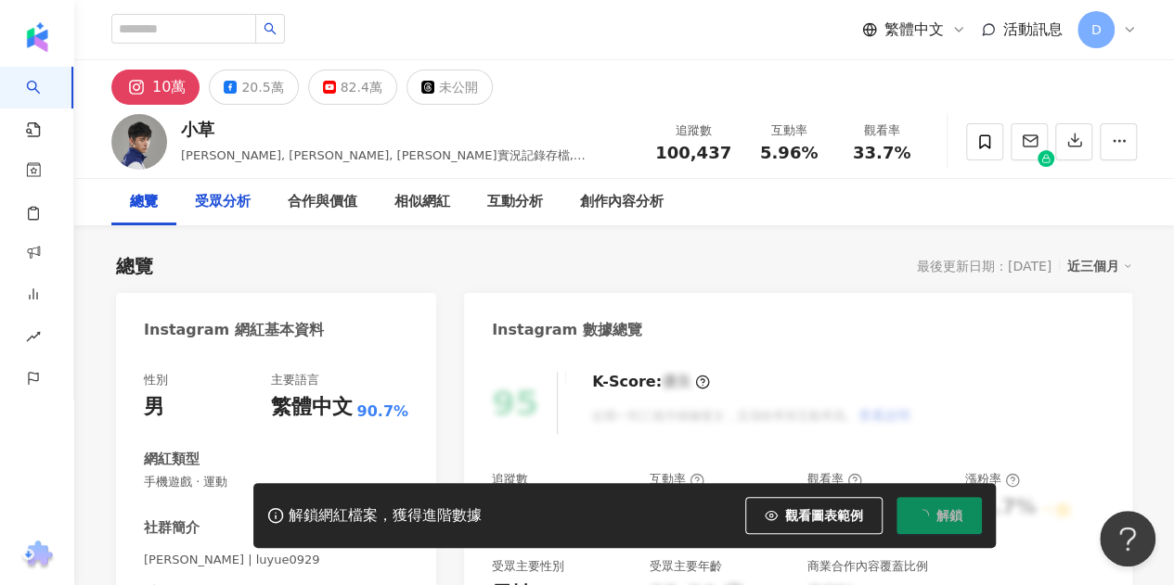
click at [226, 203] on div "受眾分析" at bounding box center [223, 202] width 56 height 22
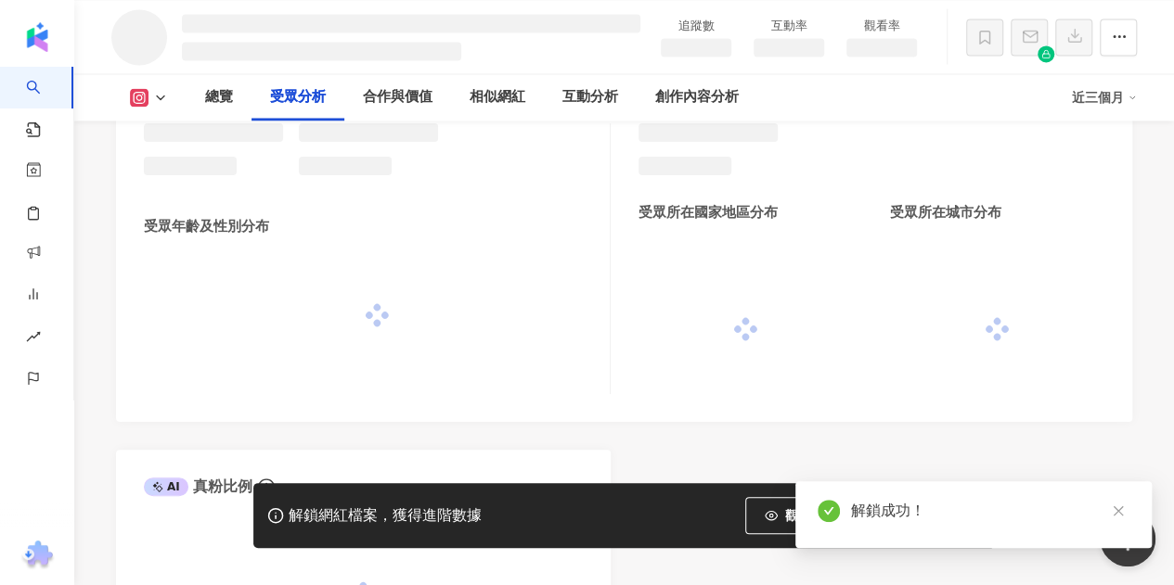
scroll to position [1393, 0]
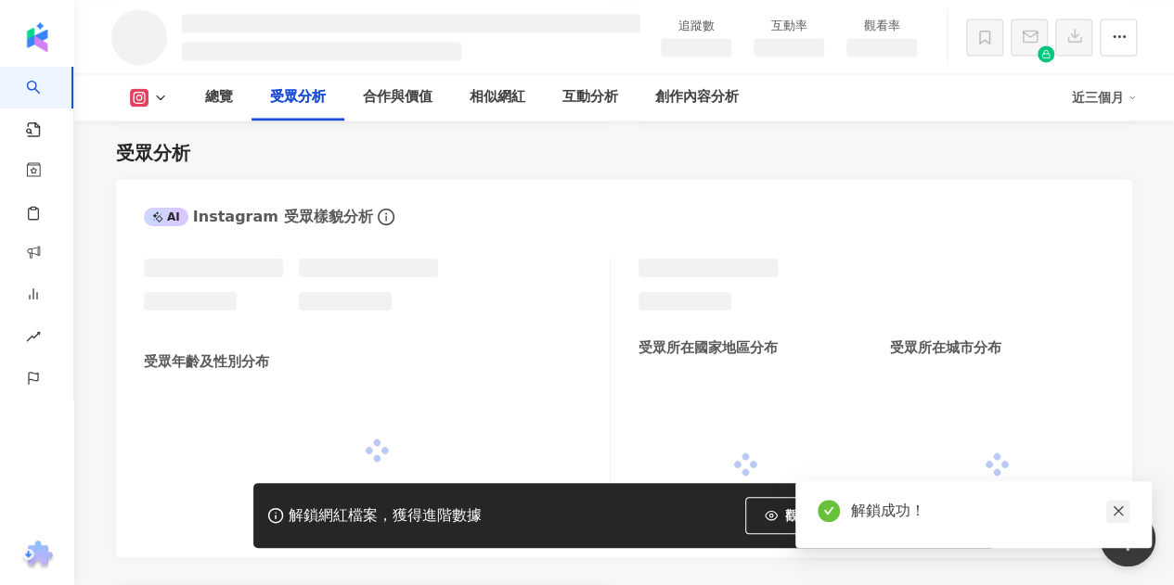
click at [1115, 515] on icon "close" at bounding box center [1117, 511] width 13 height 13
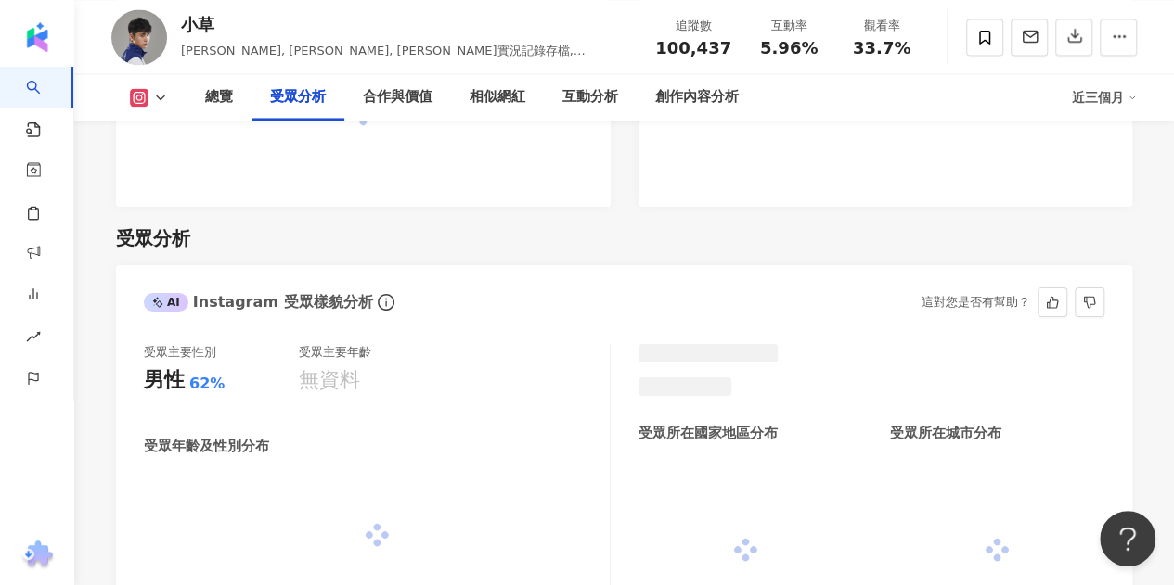
scroll to position [881, 0]
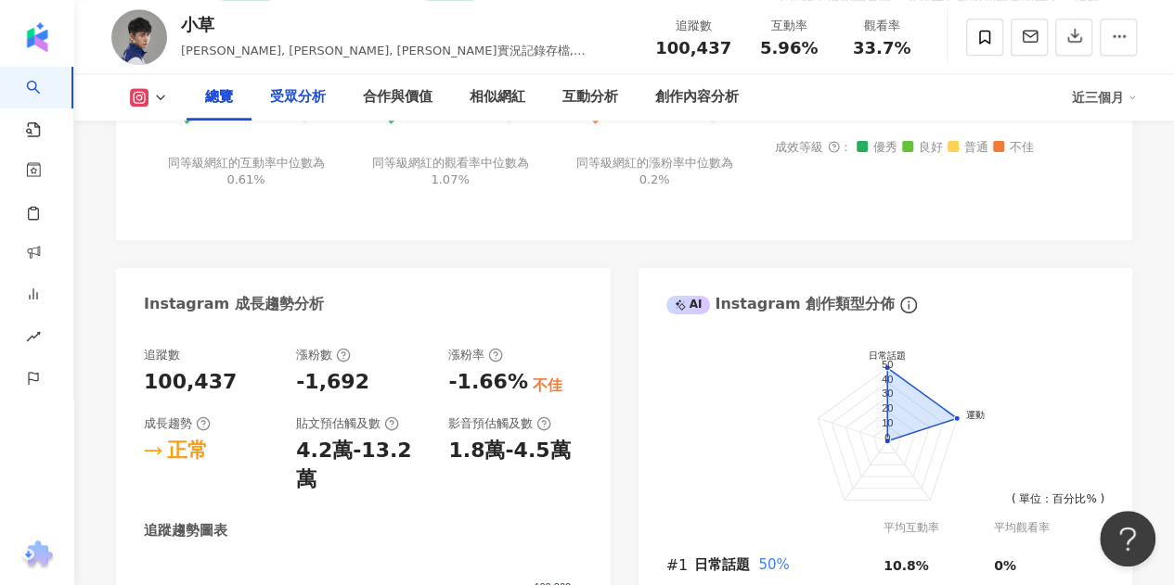
click at [298, 100] on div "受眾分析" at bounding box center [298, 97] width 56 height 22
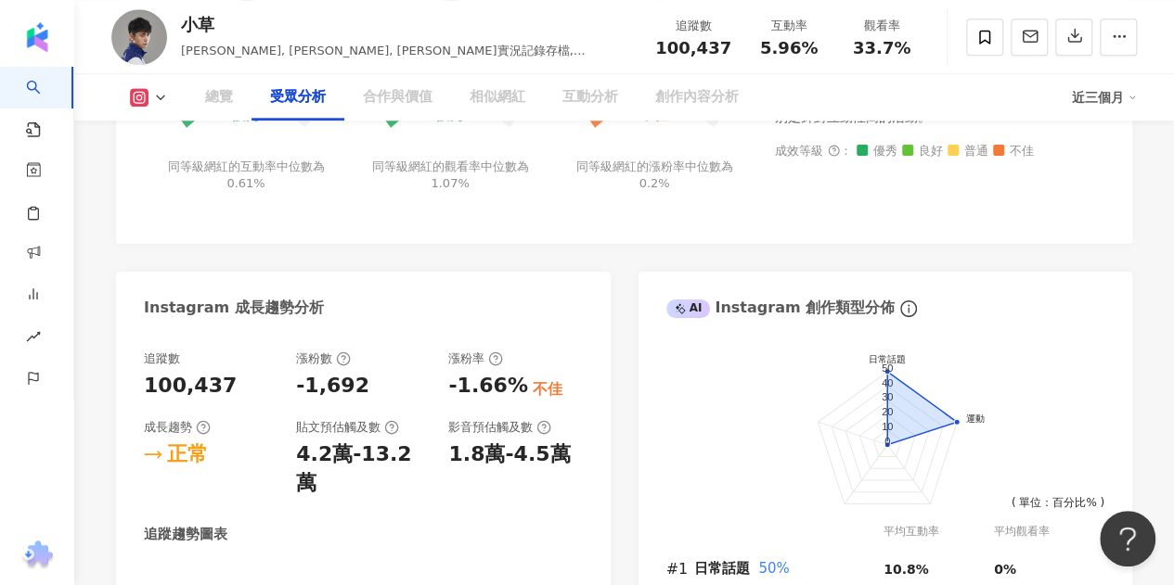
scroll to position [1568, 0]
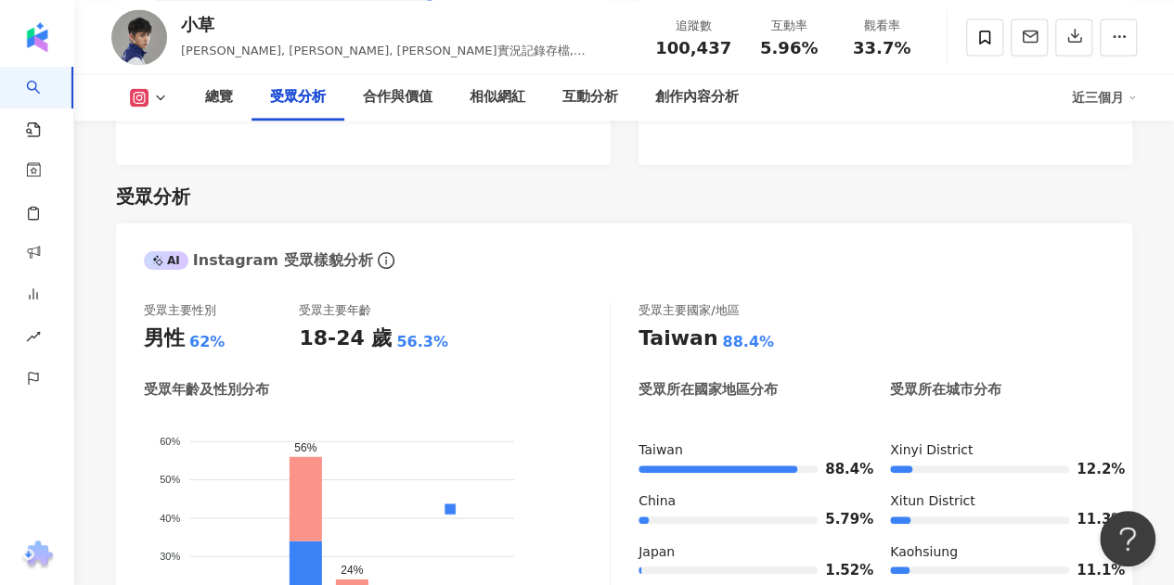
click at [299, 116] on div "受眾分析" at bounding box center [297, 97] width 93 height 46
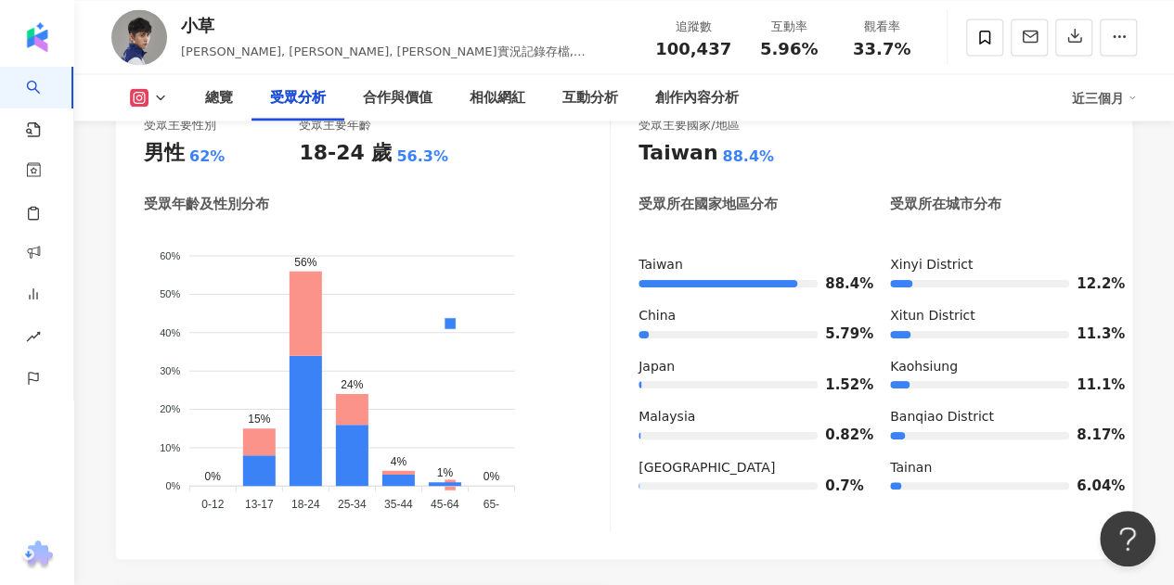
scroll to position [1661, 0]
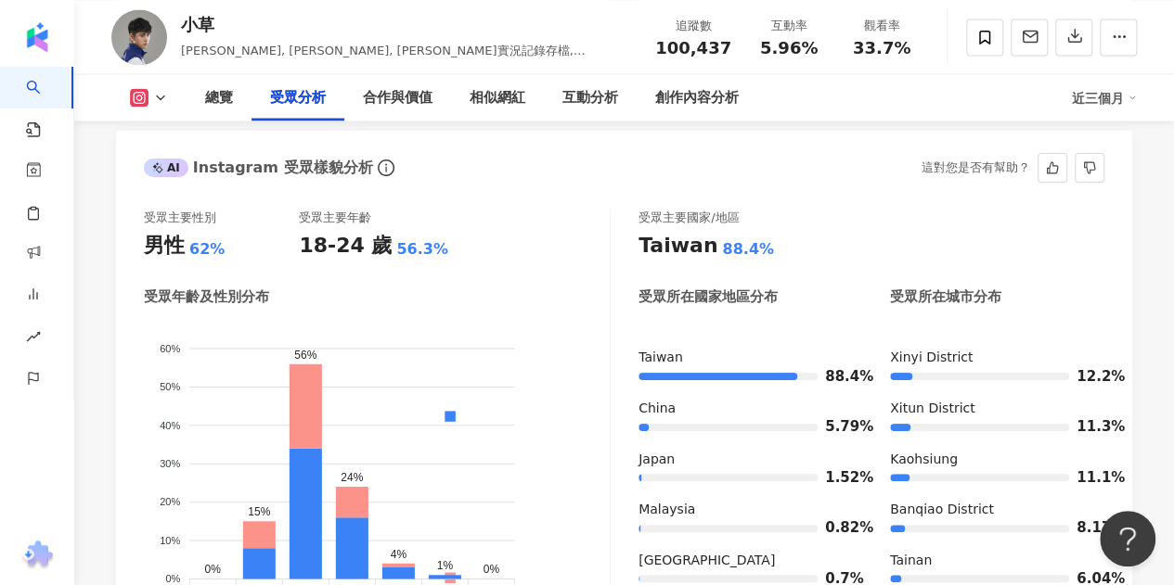
click at [194, 239] on div "62%" at bounding box center [206, 249] width 35 height 20
drag, startPoint x: 189, startPoint y: 203, endPoint x: 219, endPoint y: 212, distance: 31.1
click at [219, 239] on div "62%" at bounding box center [206, 249] width 35 height 20
drag, startPoint x: 200, startPoint y: 208, endPoint x: 189, endPoint y: 206, distance: 11.3
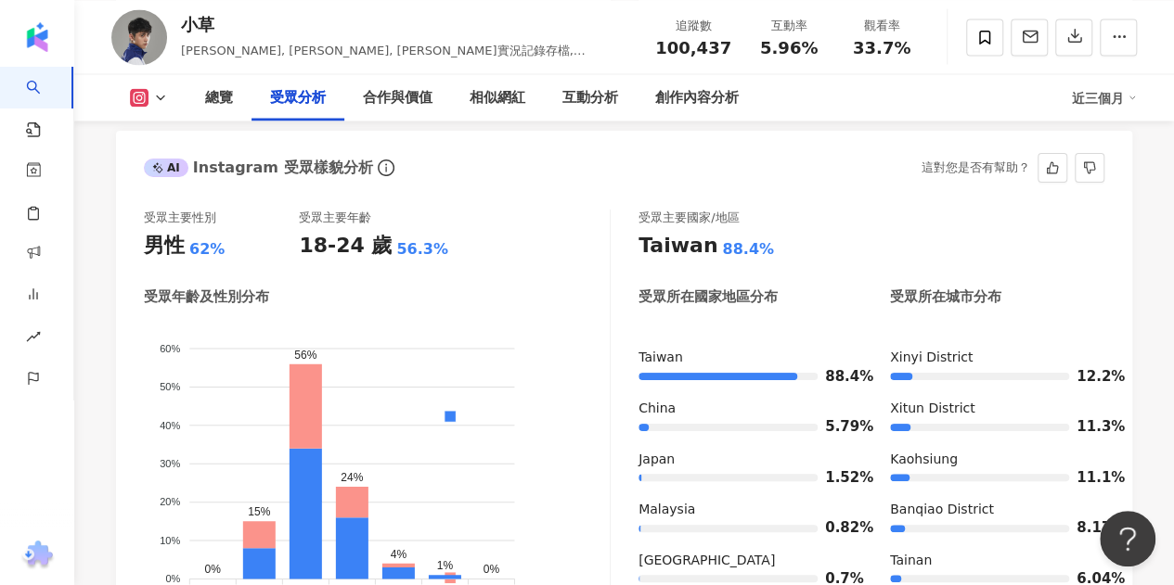
click at [197, 239] on div "62%" at bounding box center [206, 249] width 35 height 20
drag, startPoint x: 189, startPoint y: 206, endPoint x: 210, endPoint y: 210, distance: 20.7
click at [210, 239] on div "62%" at bounding box center [206, 249] width 35 height 20
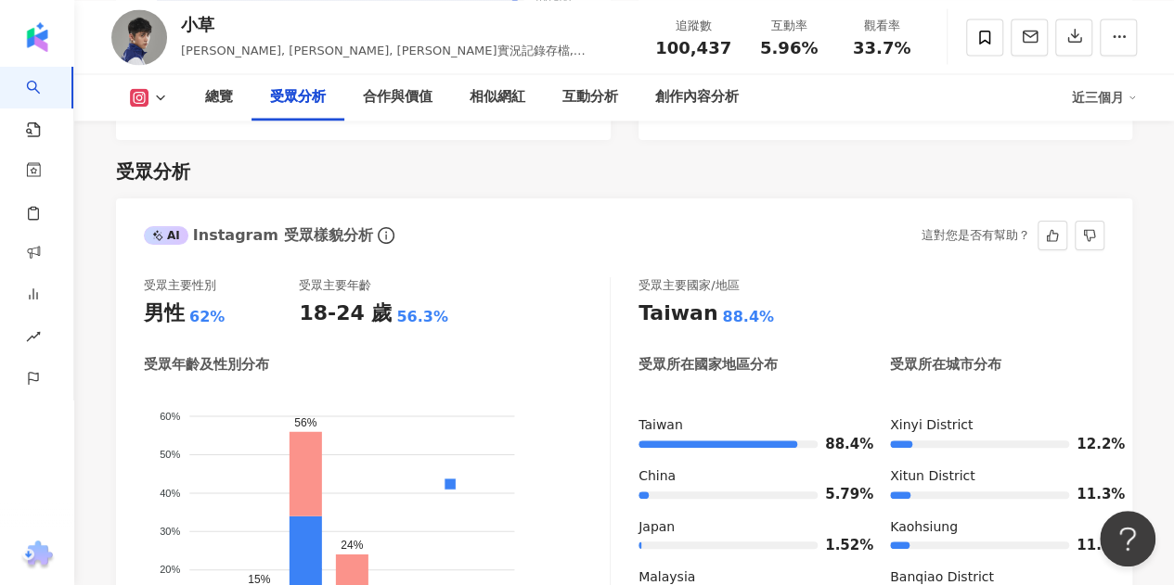
scroll to position [1568, 0]
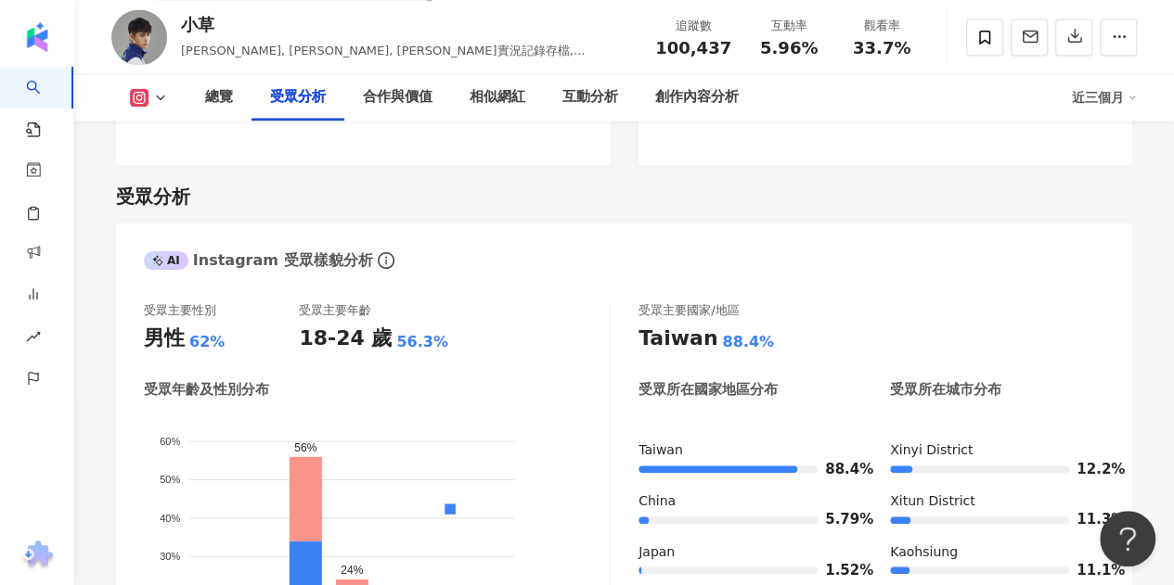
click at [155, 98] on icon at bounding box center [160, 97] width 15 height 15
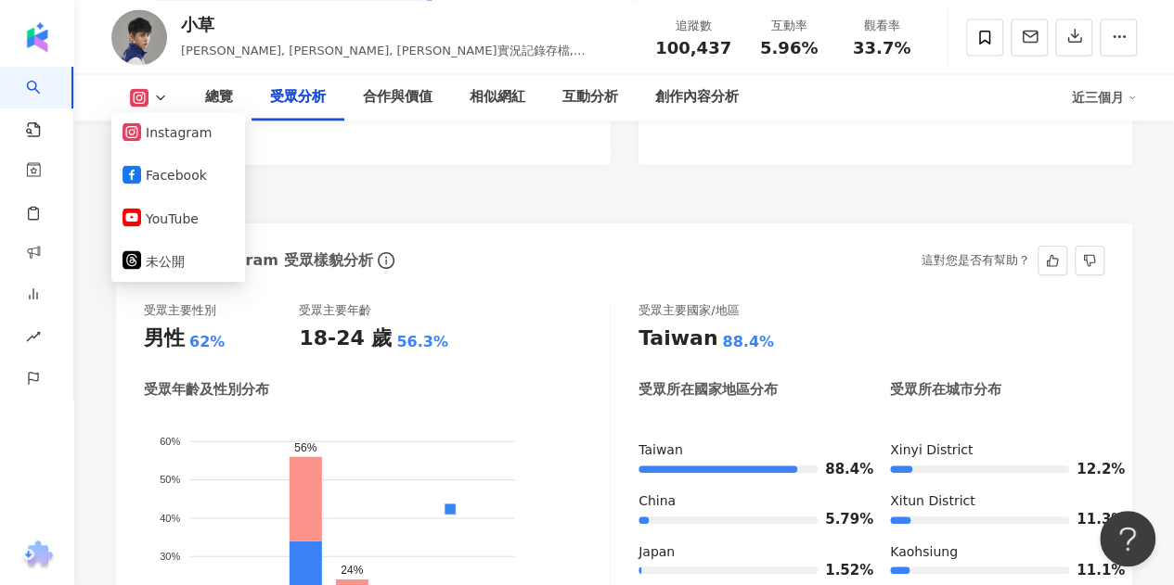
click at [717, 302] on div "受眾主要國家/地區" at bounding box center [688, 310] width 100 height 17
